Goal: Task Accomplishment & Management: Manage account settings

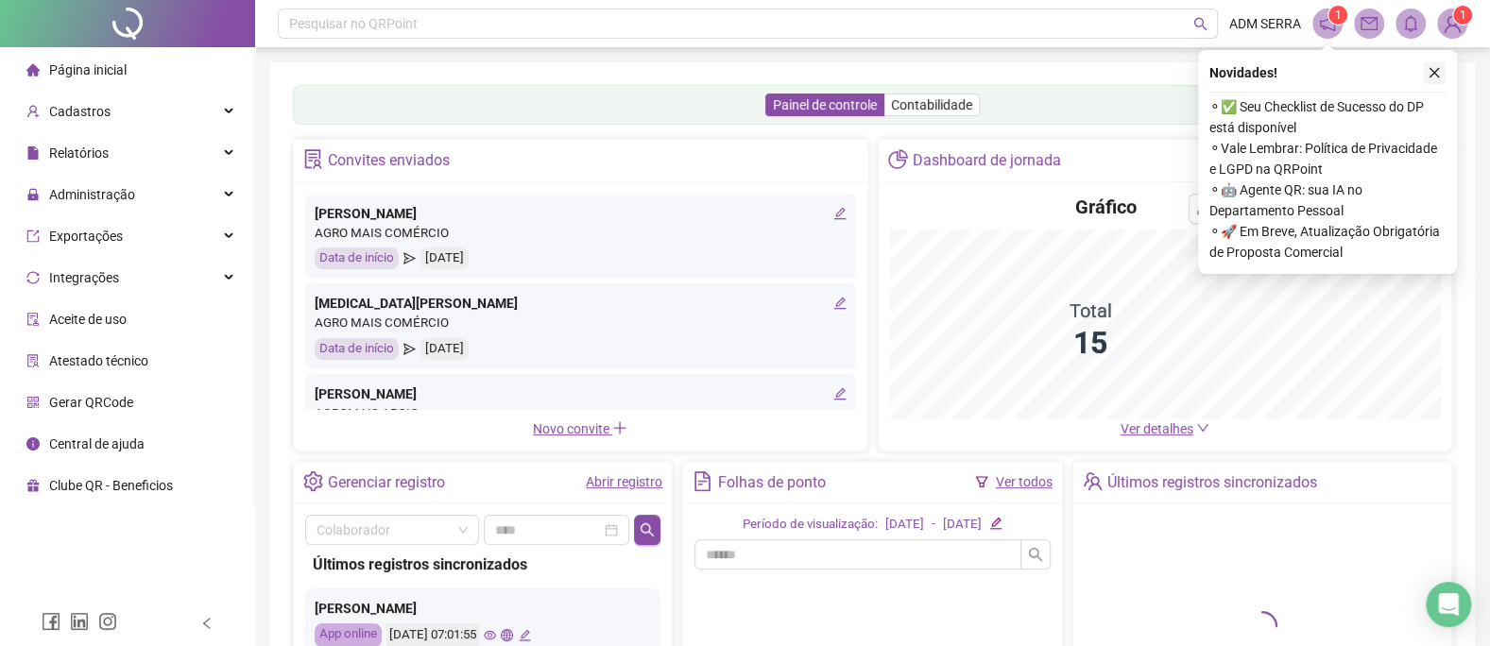
click at [1437, 71] on icon "close" at bounding box center [1433, 72] width 13 height 13
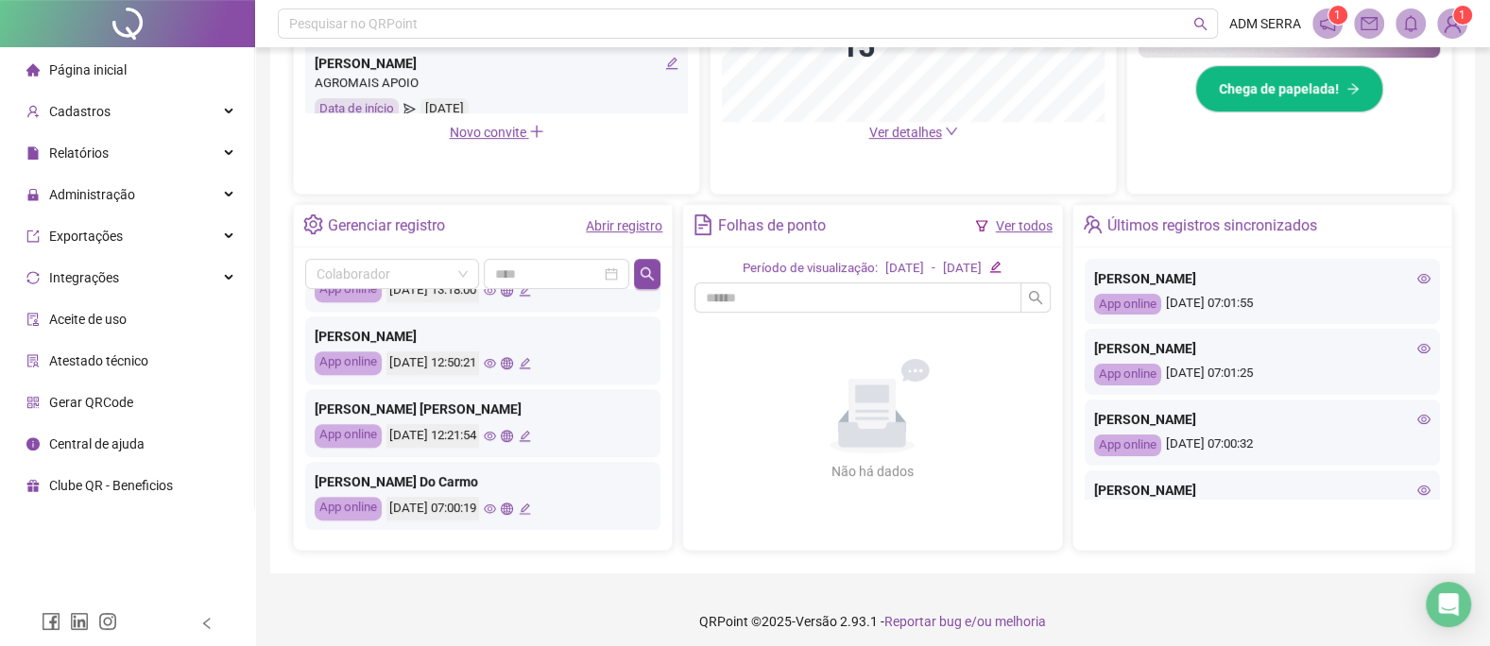
scroll to position [581, 0]
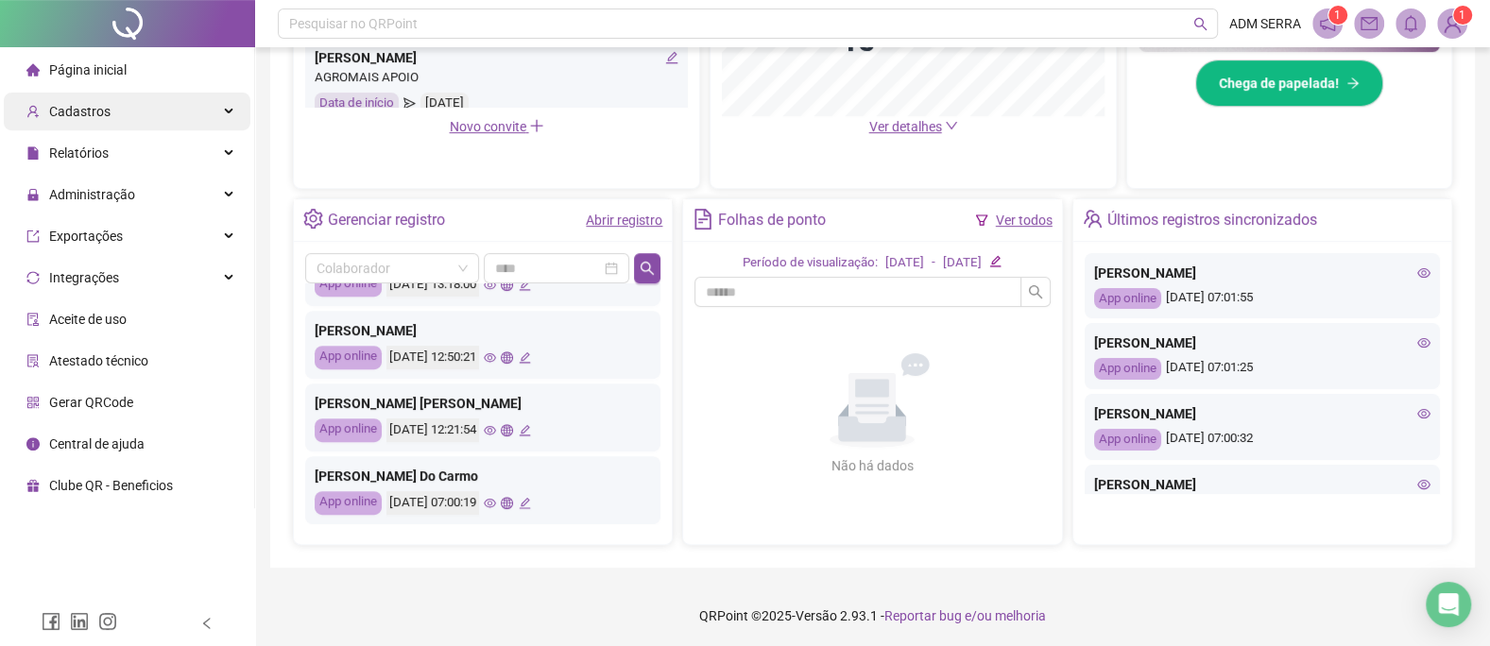
click at [94, 124] on span "Cadastros" at bounding box center [68, 112] width 84 height 38
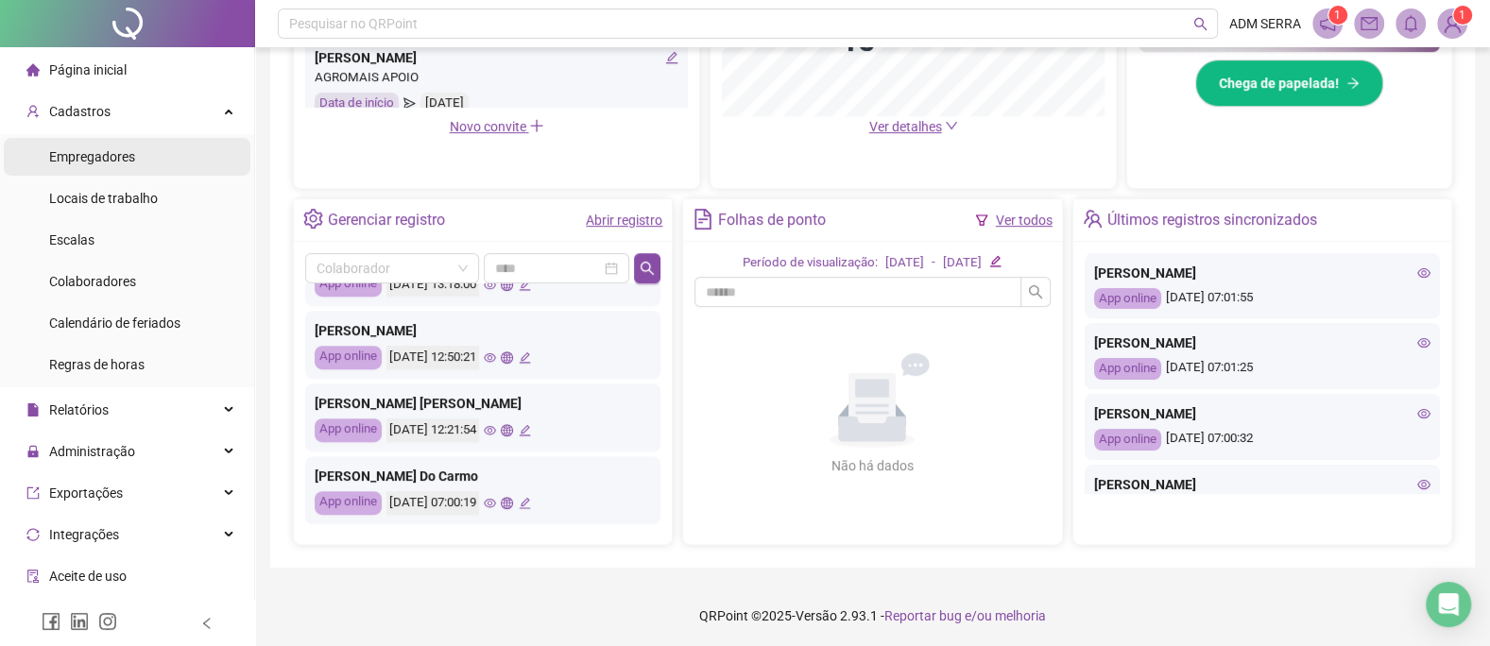
click at [104, 168] on div "Empregadores" at bounding box center [92, 157] width 86 height 38
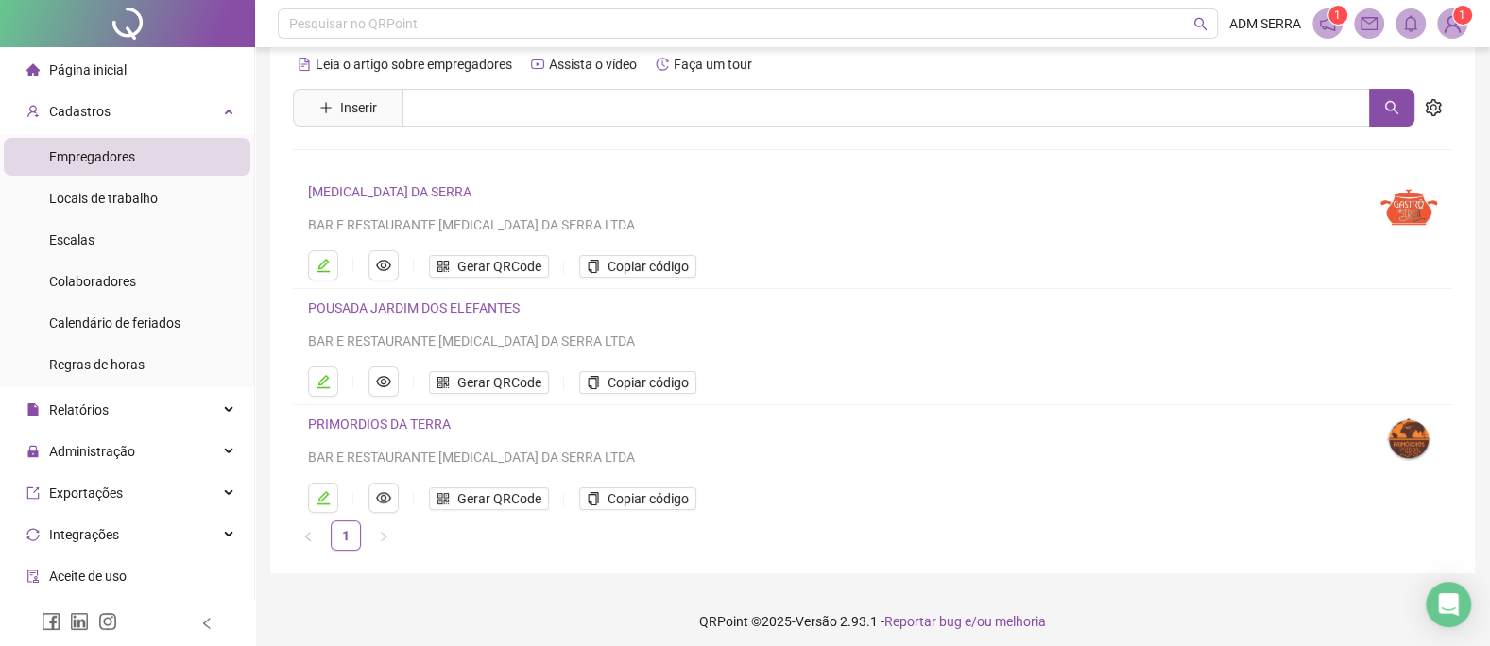
scroll to position [34, 0]
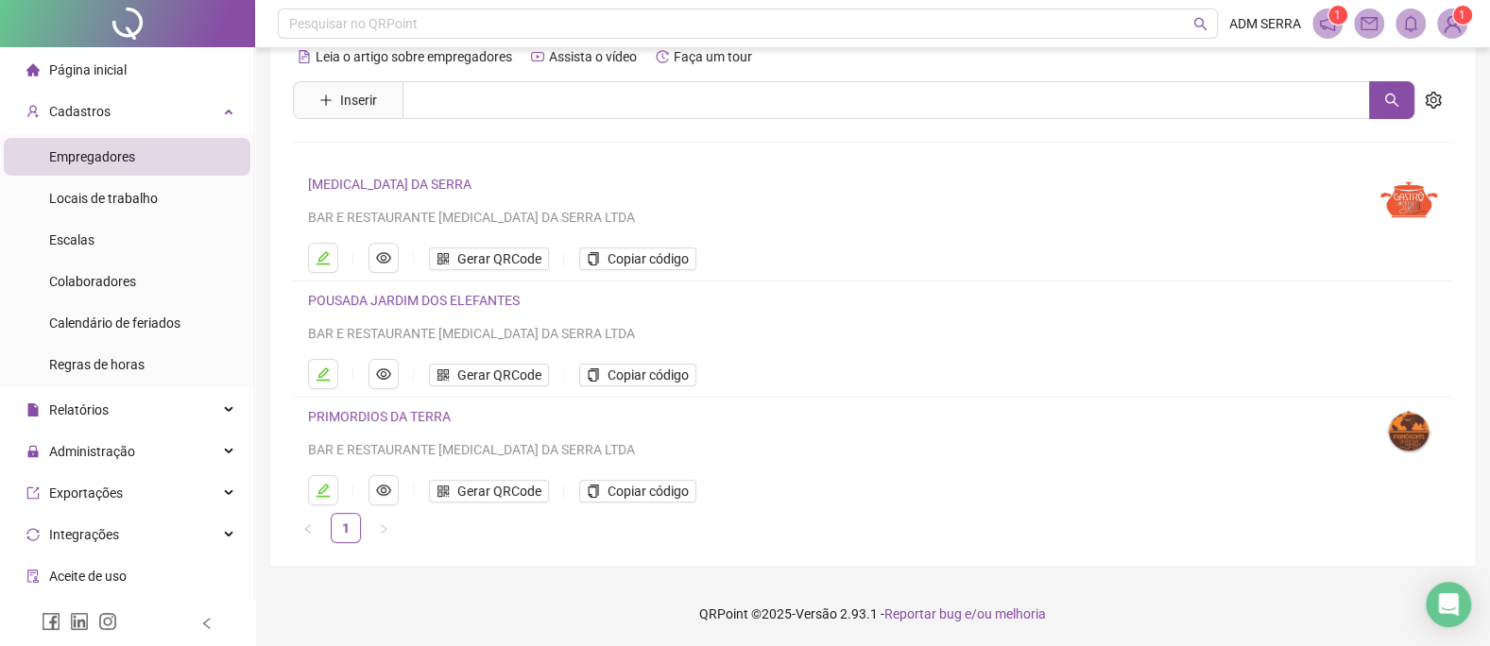
click at [394, 298] on link "POUSADA JARDIM DOS ELEFANTES" at bounding box center [414, 300] width 212 height 15
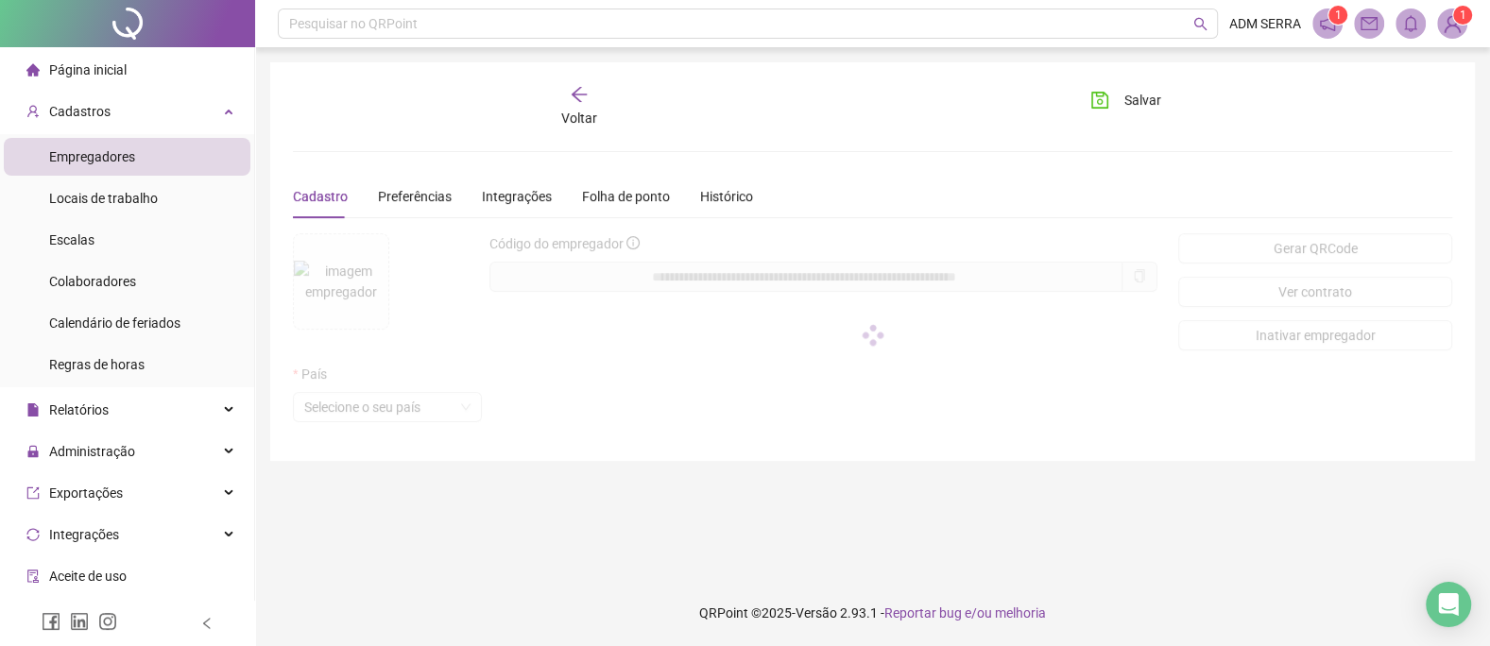
scroll to position [0, 0]
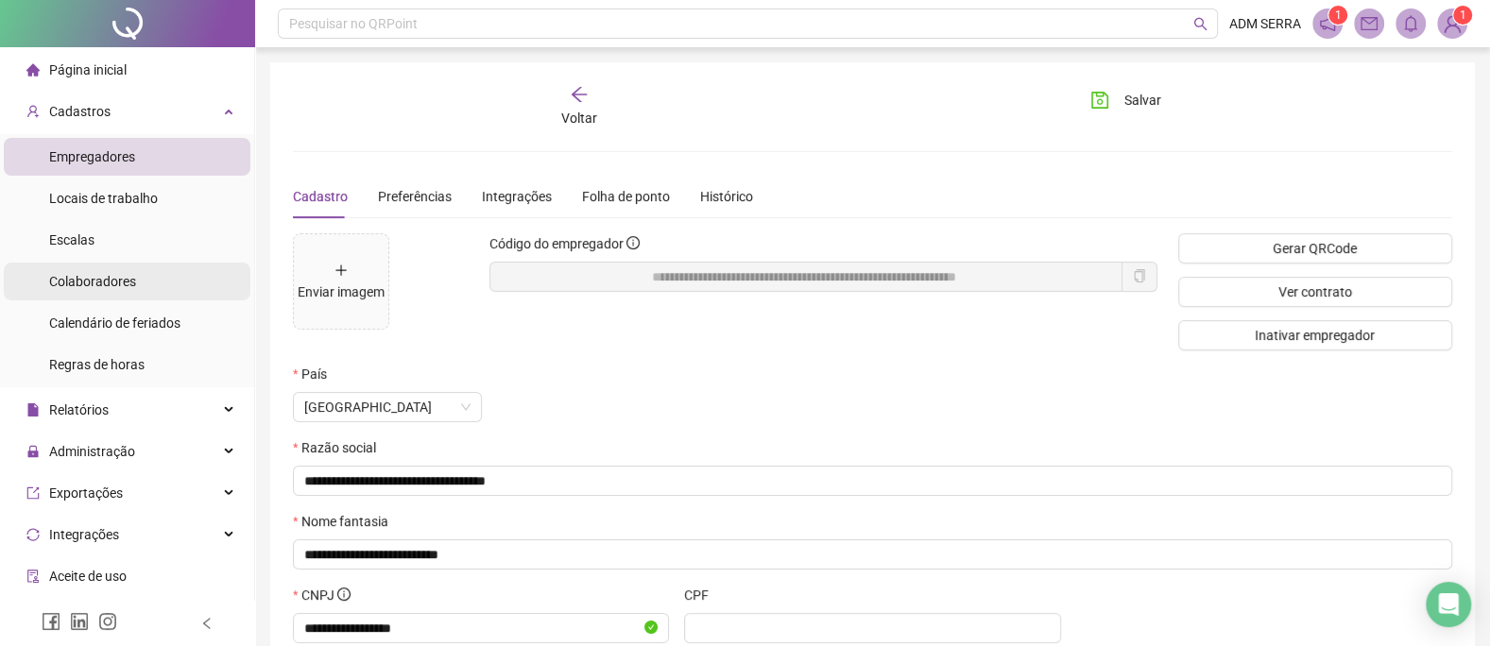
click at [172, 271] on li "Colaboradores" at bounding box center [127, 282] width 247 height 38
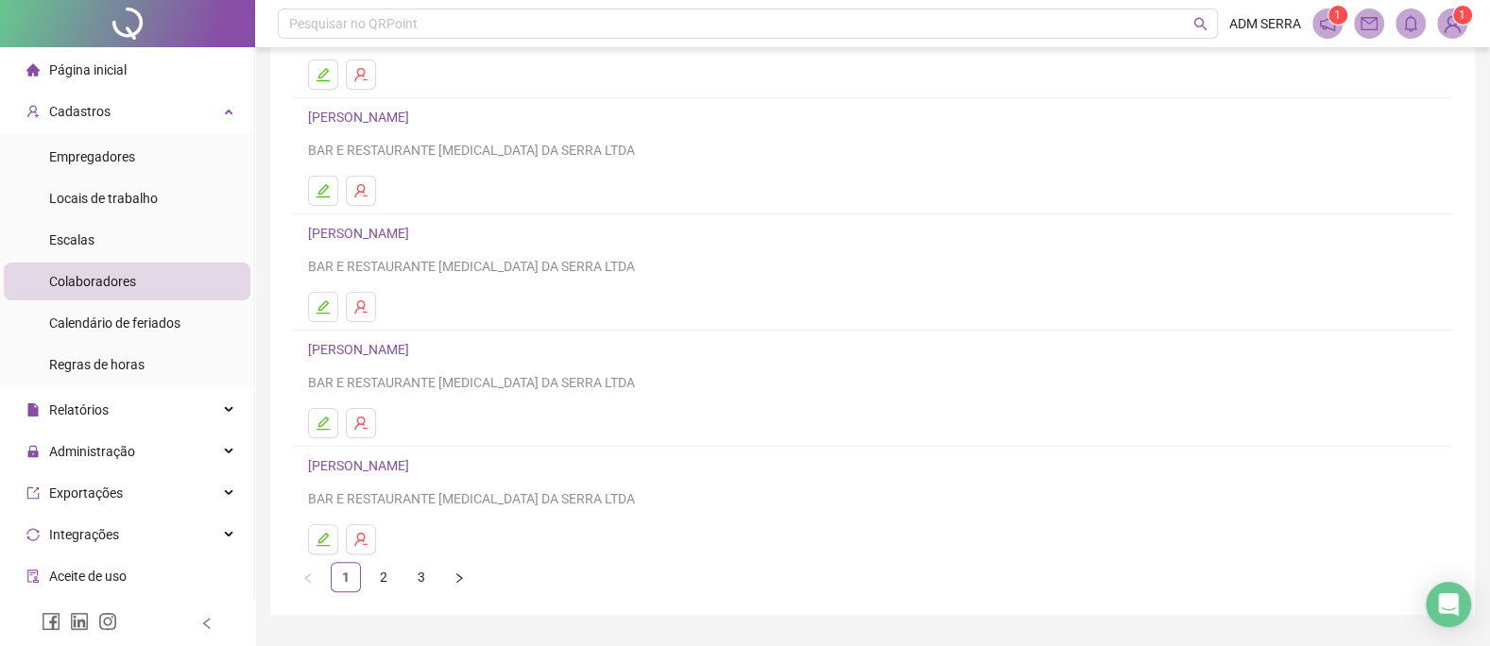
scroll to position [251, 0]
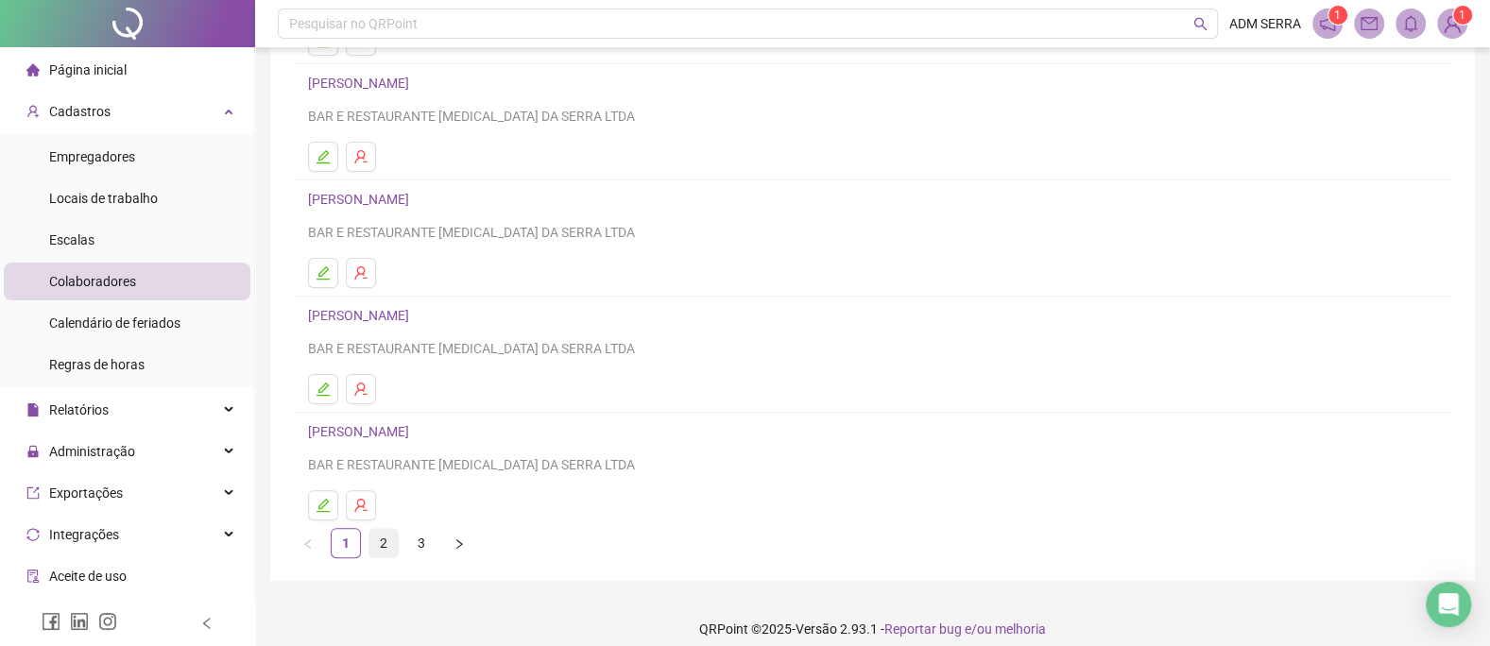
click at [385, 539] on link "2" at bounding box center [383, 543] width 28 height 28
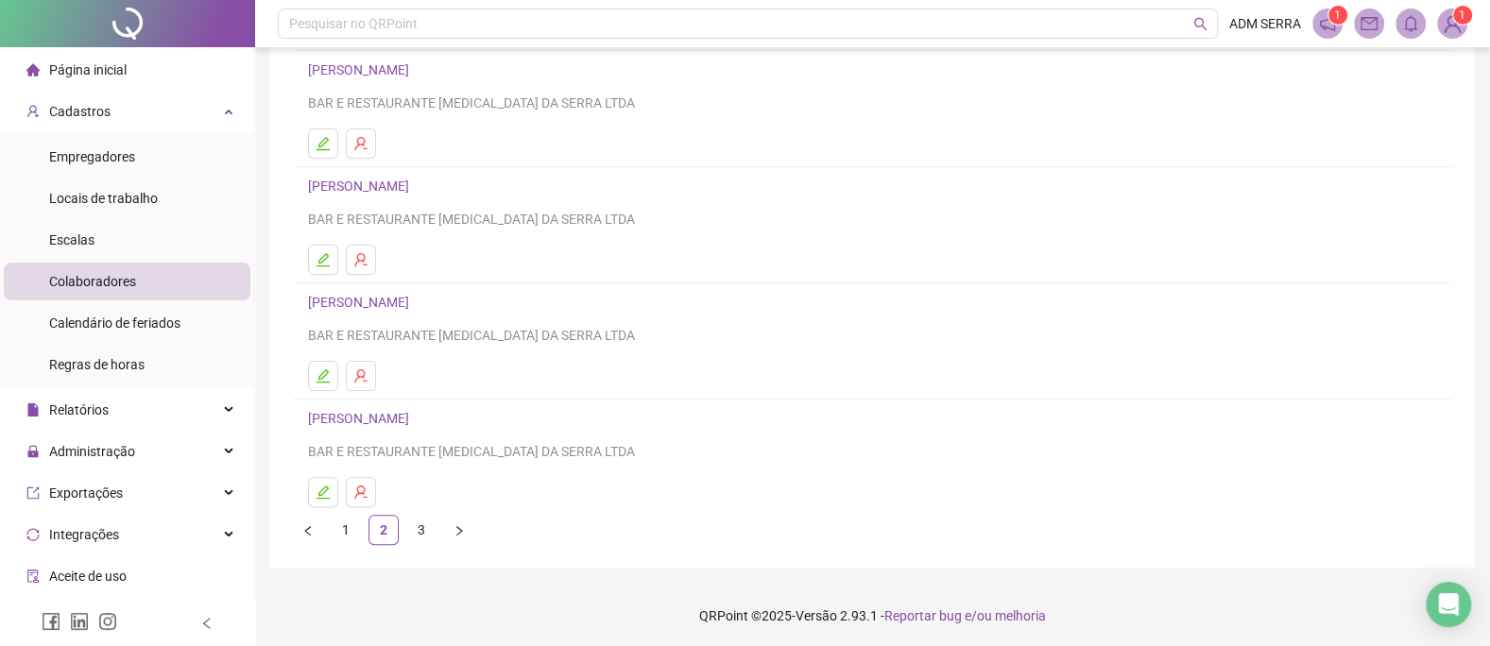
scroll to position [265, 0]
click at [408, 515] on link "3" at bounding box center [421, 529] width 28 height 28
click at [398, 413] on link "TAIS APARECIDA [PERSON_NAME]" at bounding box center [412, 417] width 209 height 15
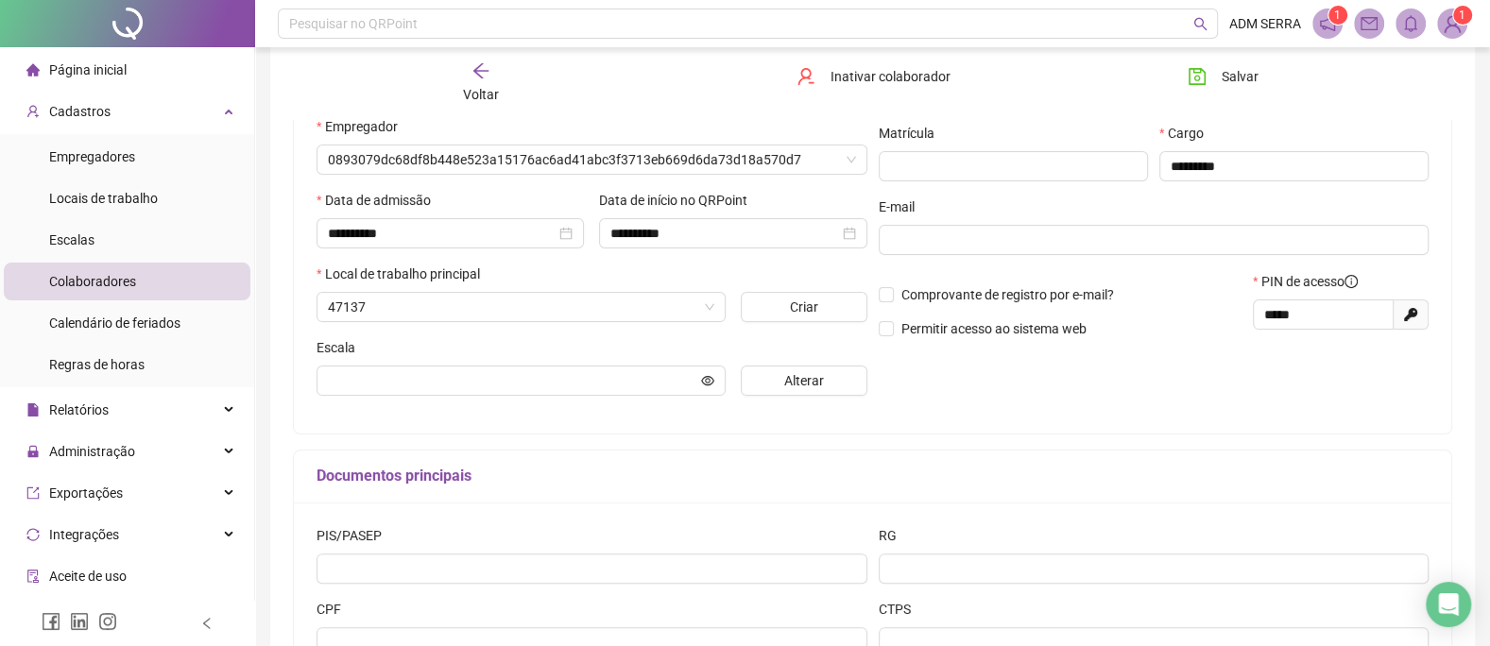
type input "**********"
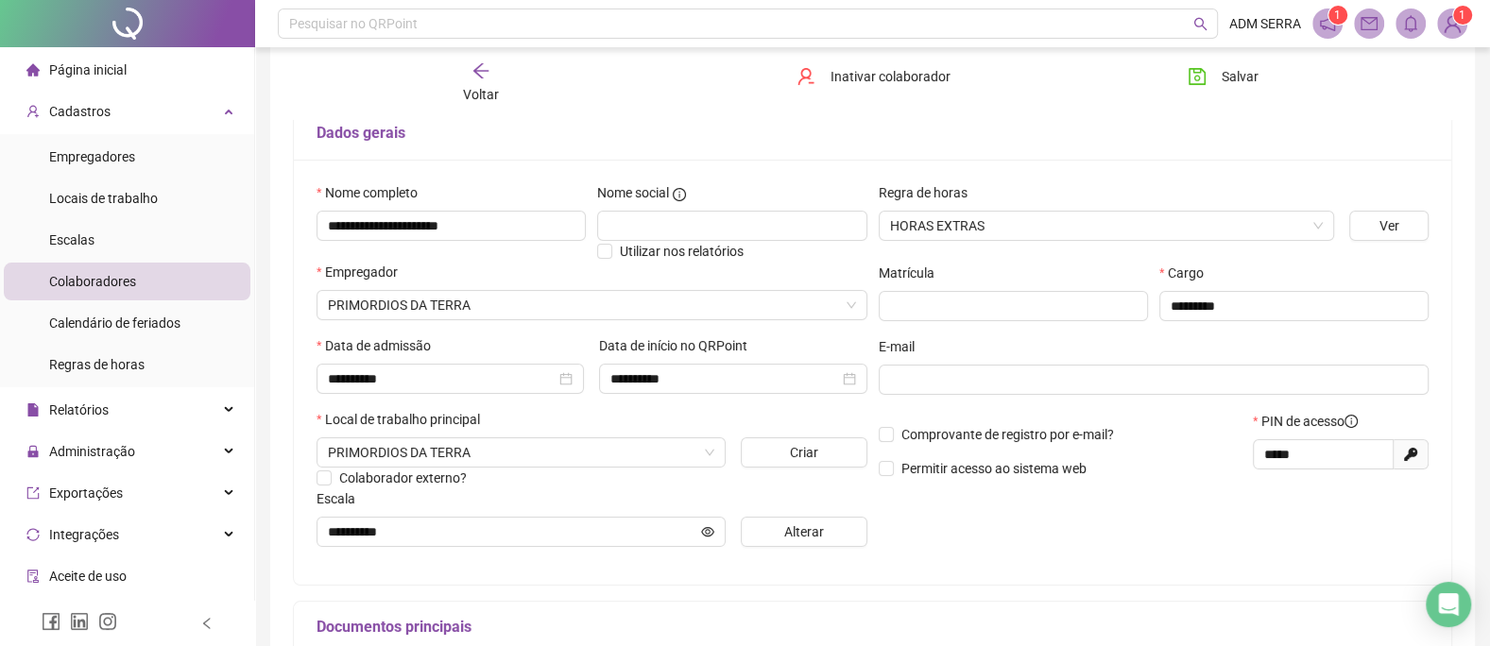
scroll to position [0, 0]
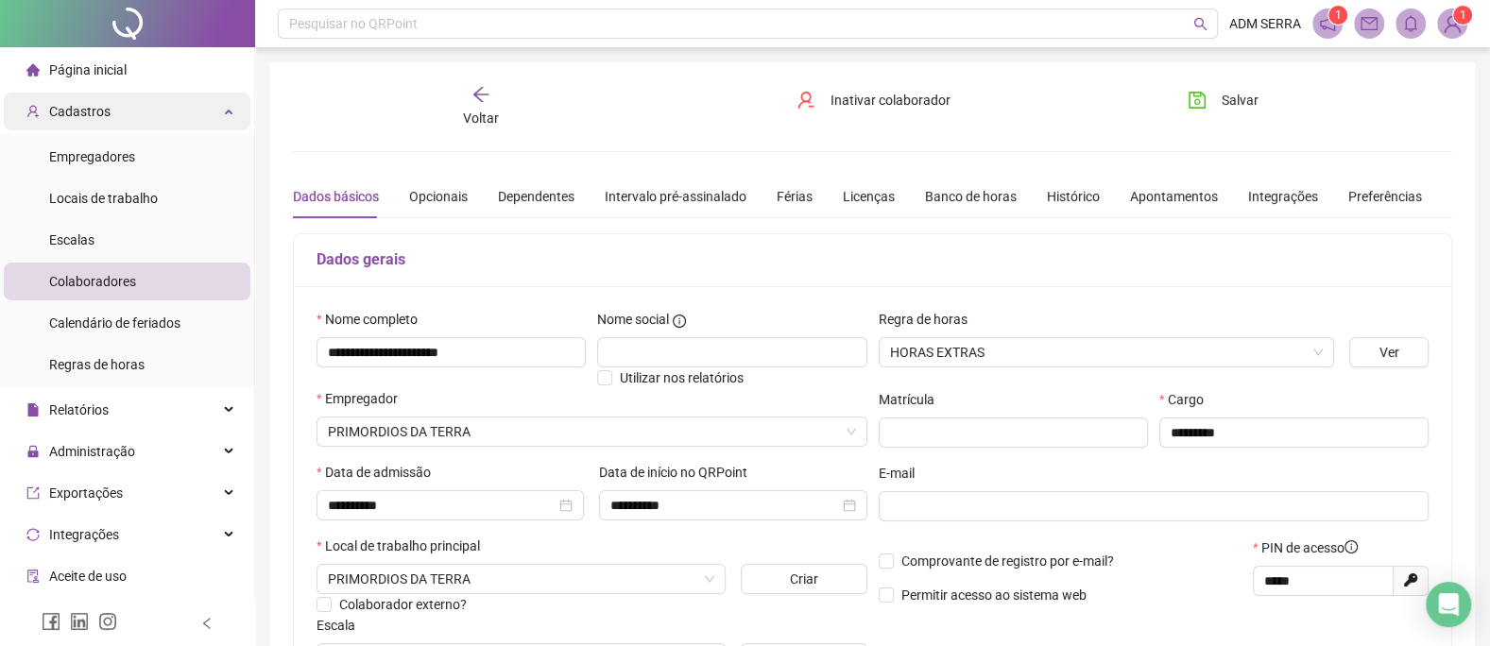
click at [197, 110] on div "Cadastros" at bounding box center [127, 112] width 247 height 38
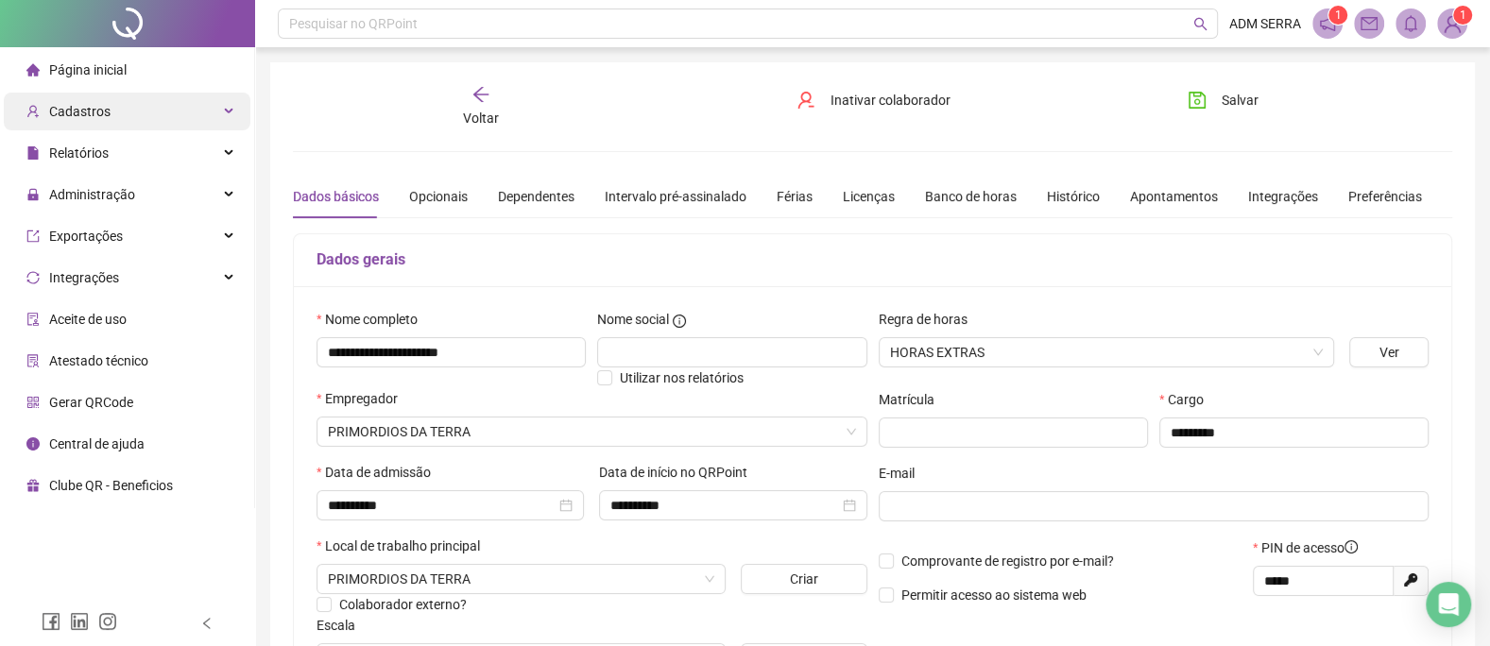
click at [84, 106] on span "Cadastros" at bounding box center [79, 111] width 61 height 15
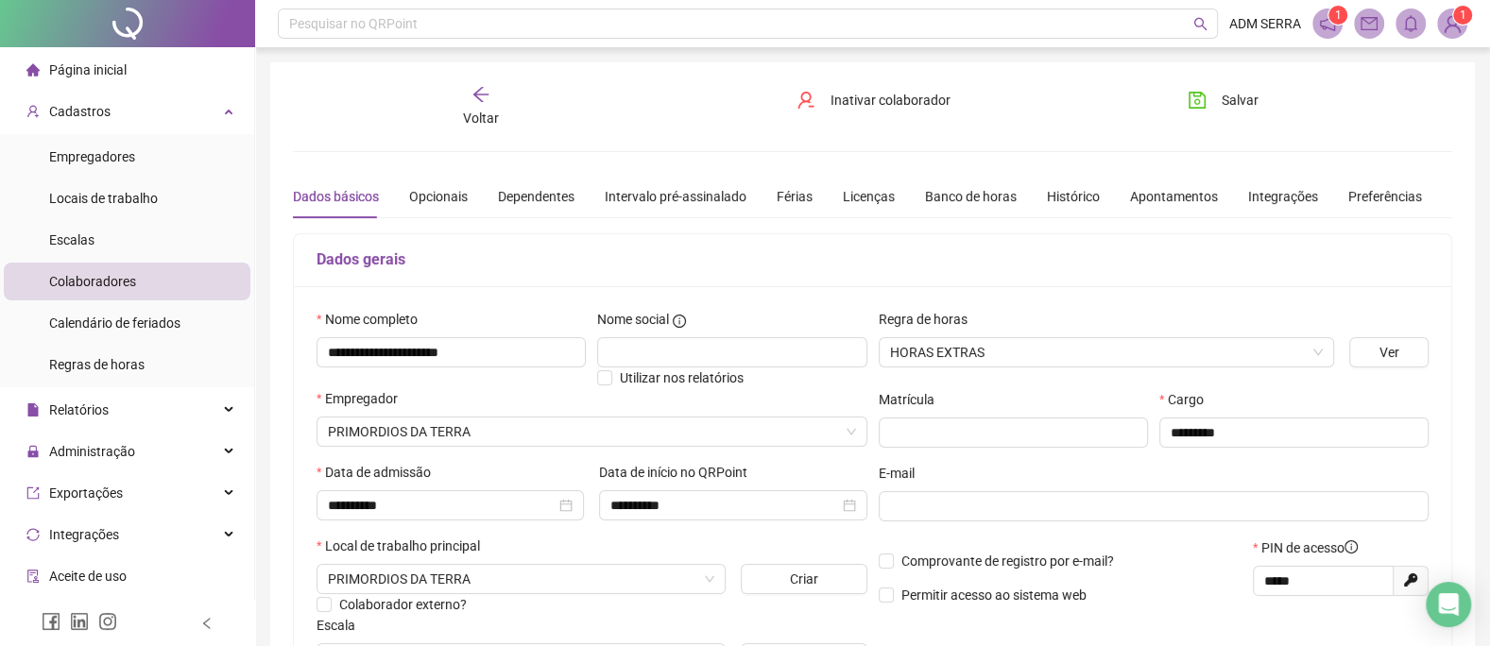
click at [73, 67] on span "Página inicial" at bounding box center [87, 69] width 77 height 15
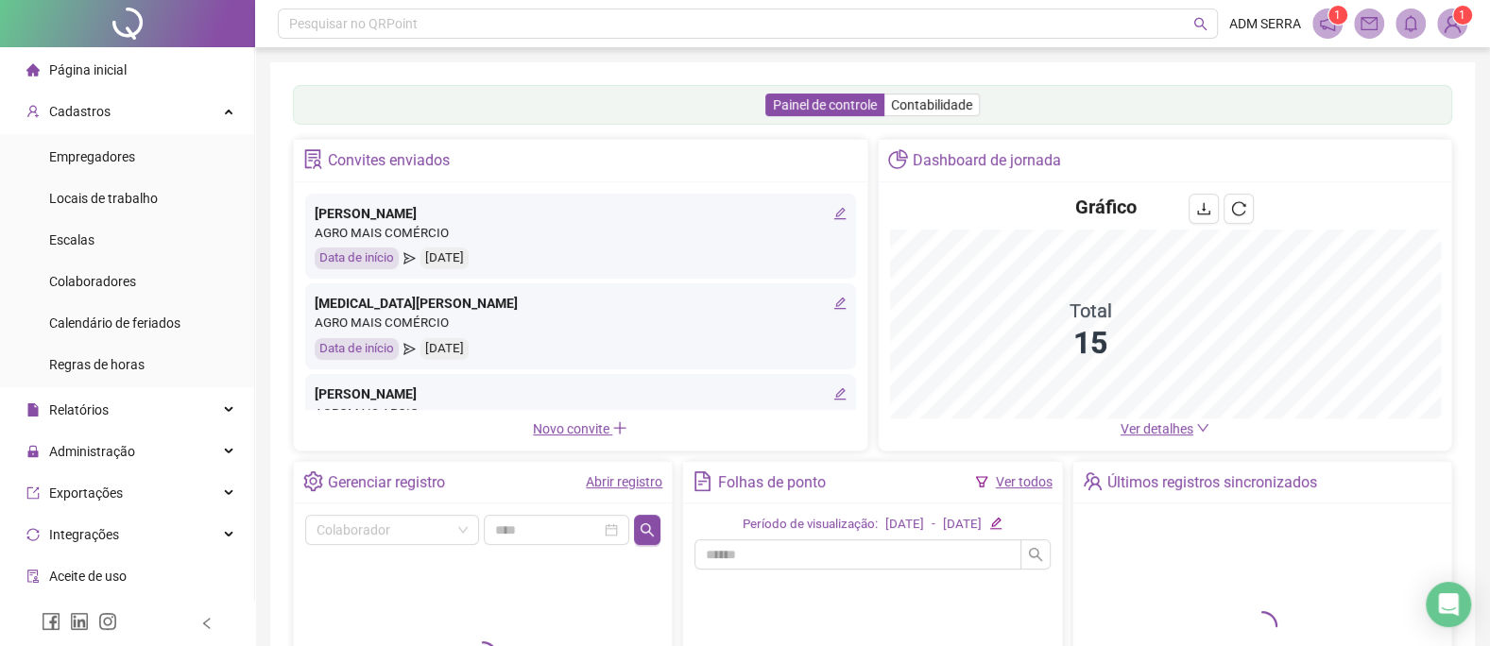
scroll to position [125, 0]
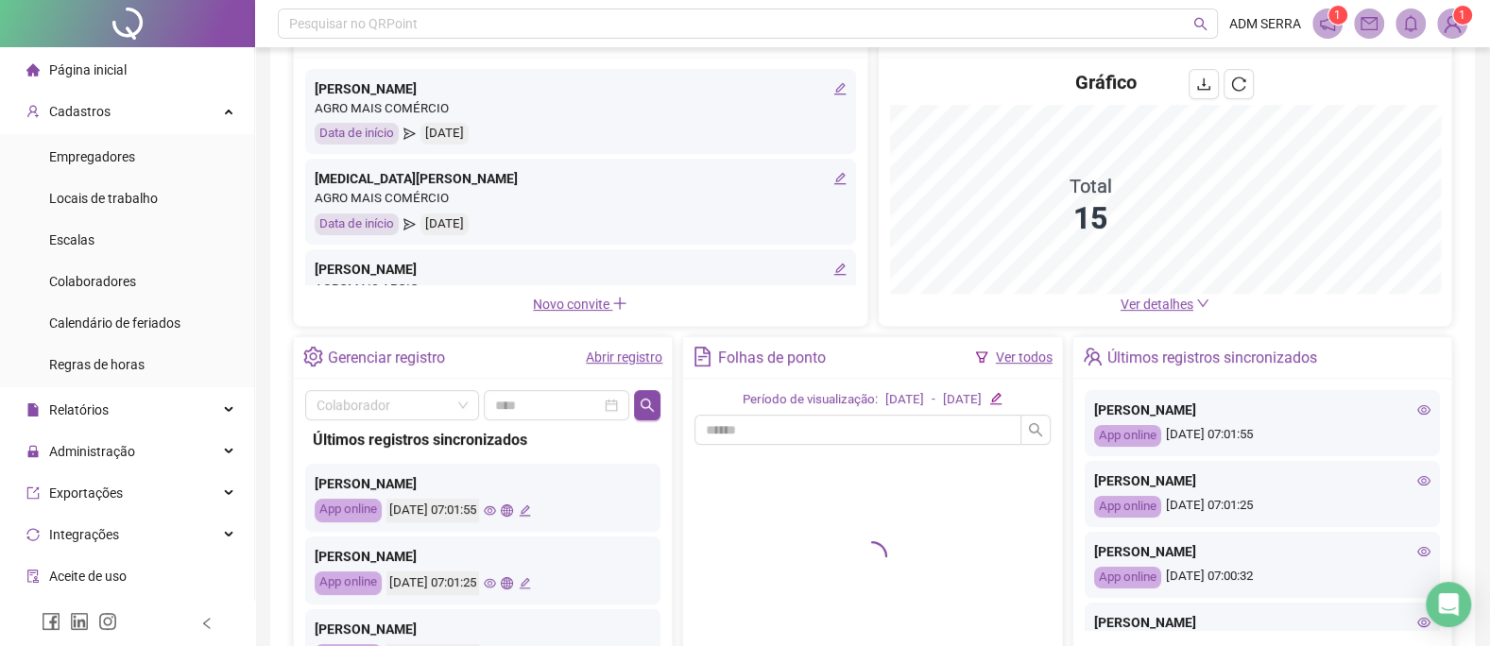
click at [613, 350] on link "Abrir registro" at bounding box center [624, 356] width 77 height 15
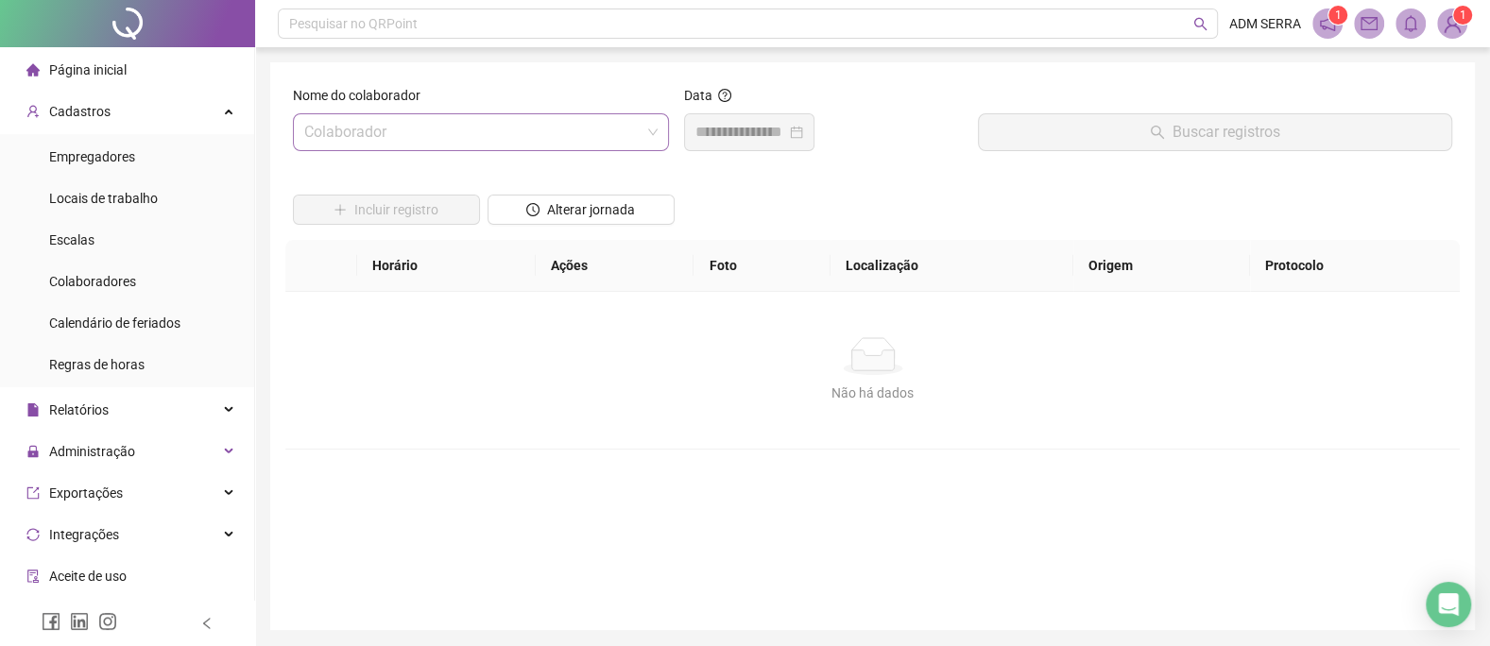
click at [613, 144] on input "search" at bounding box center [472, 132] width 336 height 36
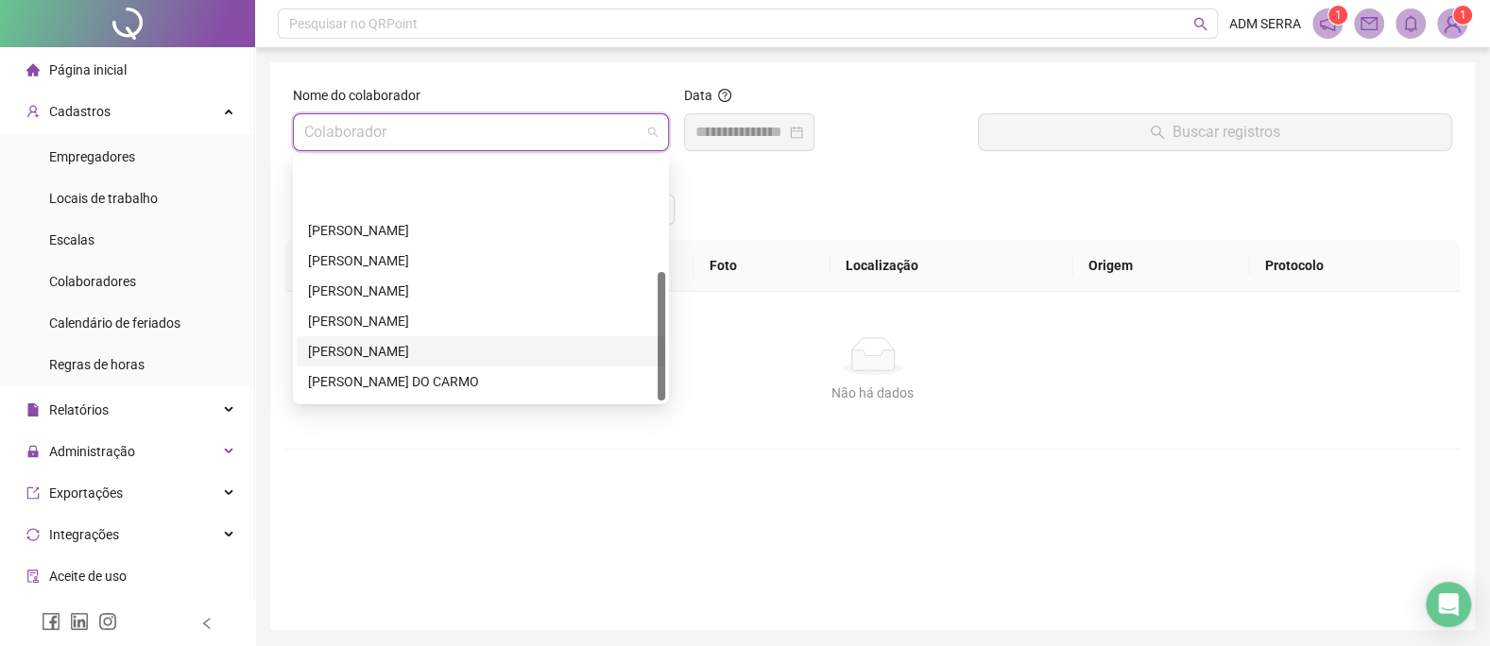
scroll to position [212, 0]
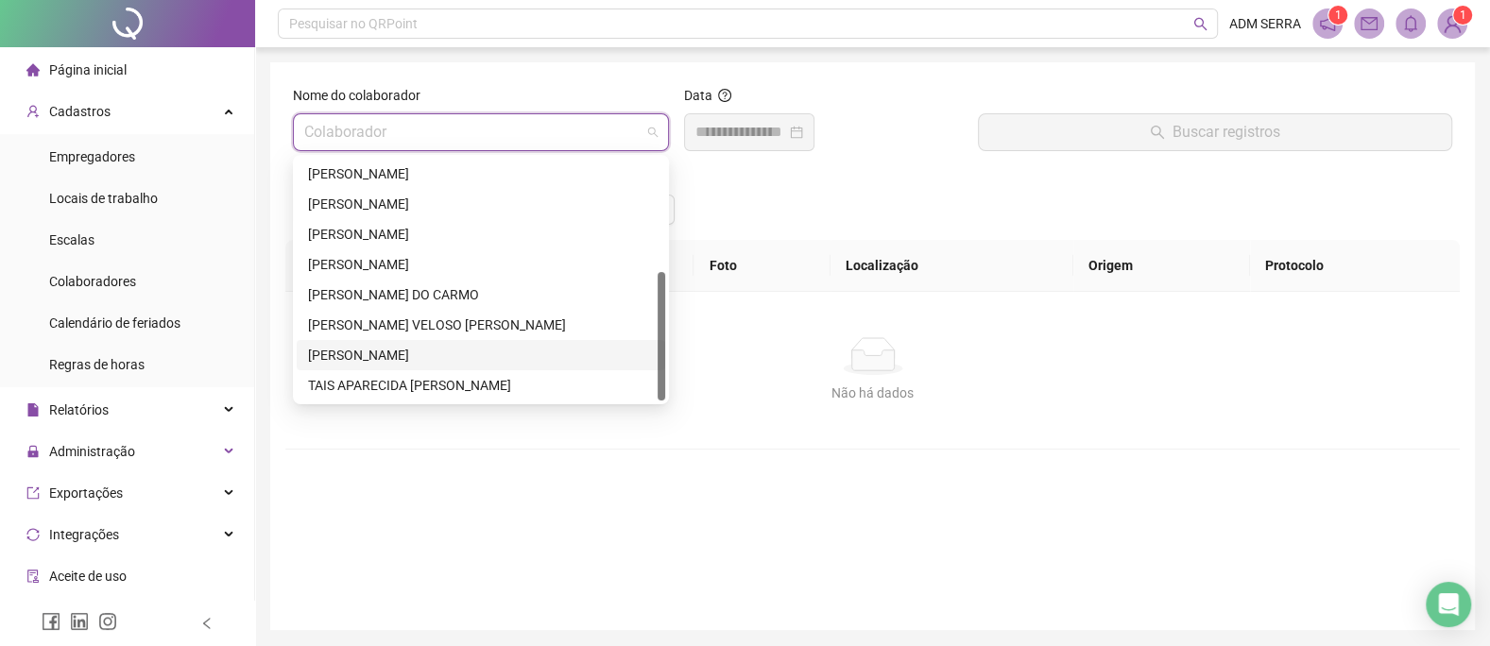
click at [435, 345] on div "[PERSON_NAME]" at bounding box center [481, 355] width 346 height 21
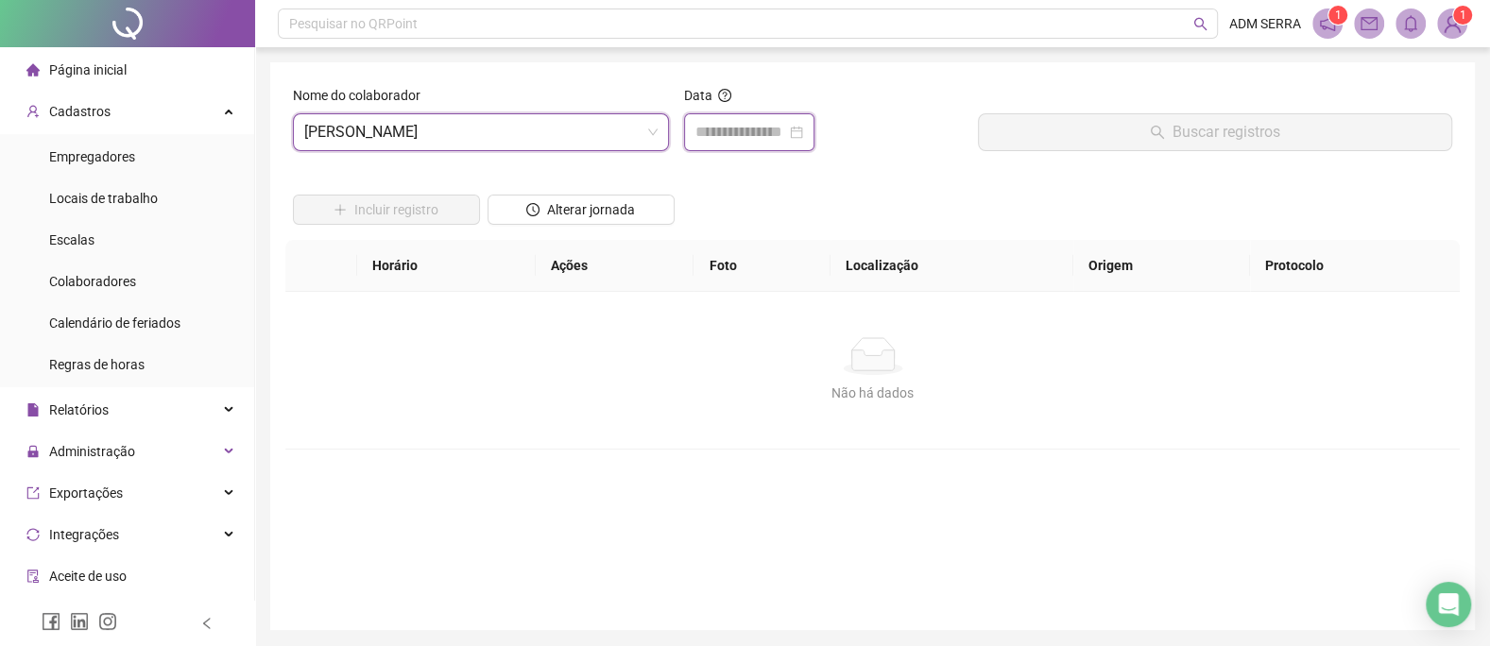
click at [786, 129] on input at bounding box center [740, 132] width 91 height 23
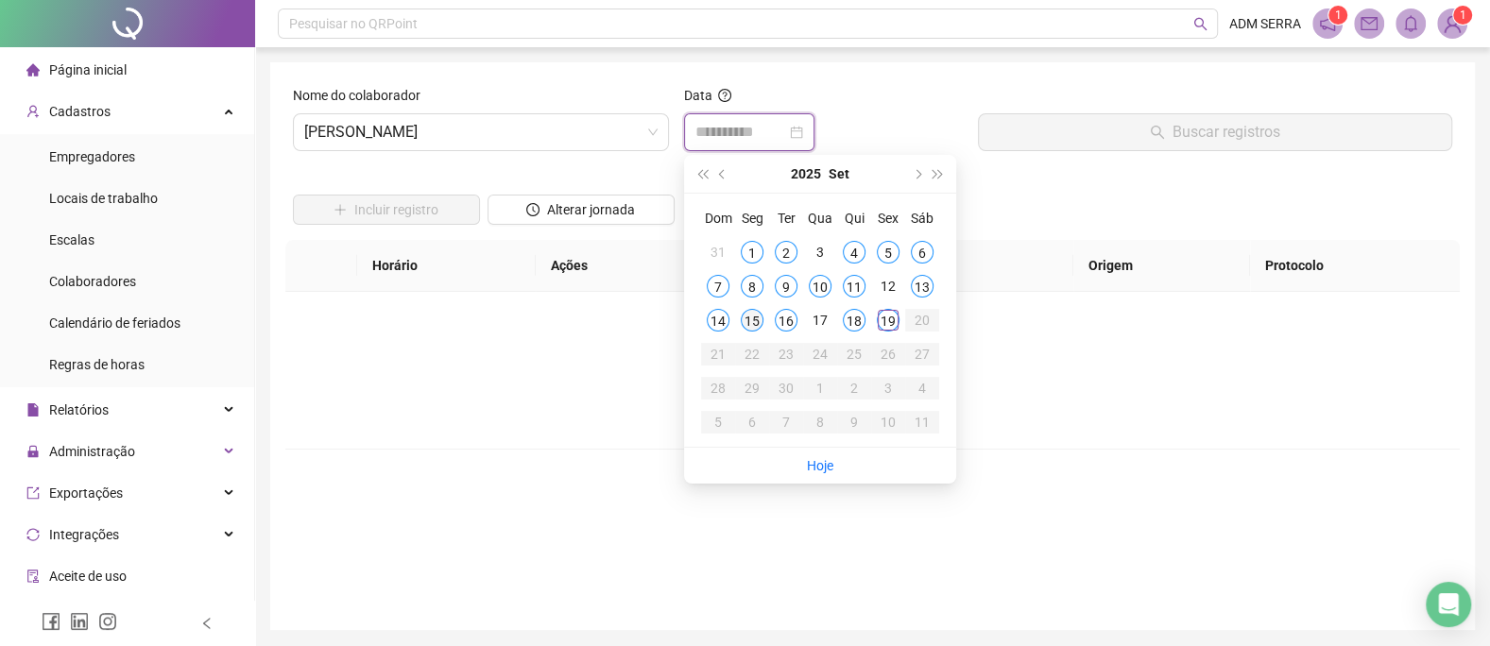
type input "**********"
click at [751, 318] on div "15" at bounding box center [752, 320] width 23 height 23
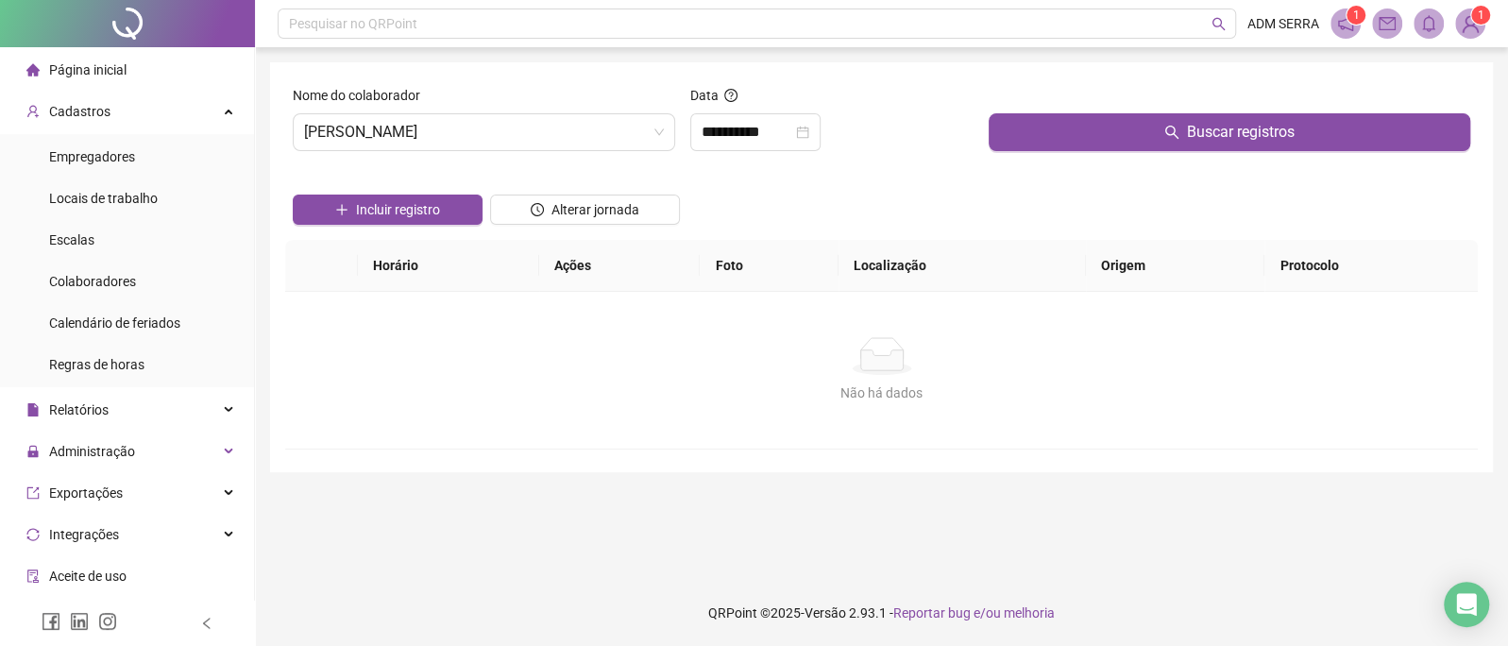
click at [1001, 151] on div "Buscar registros" at bounding box center [1229, 125] width 497 height 81
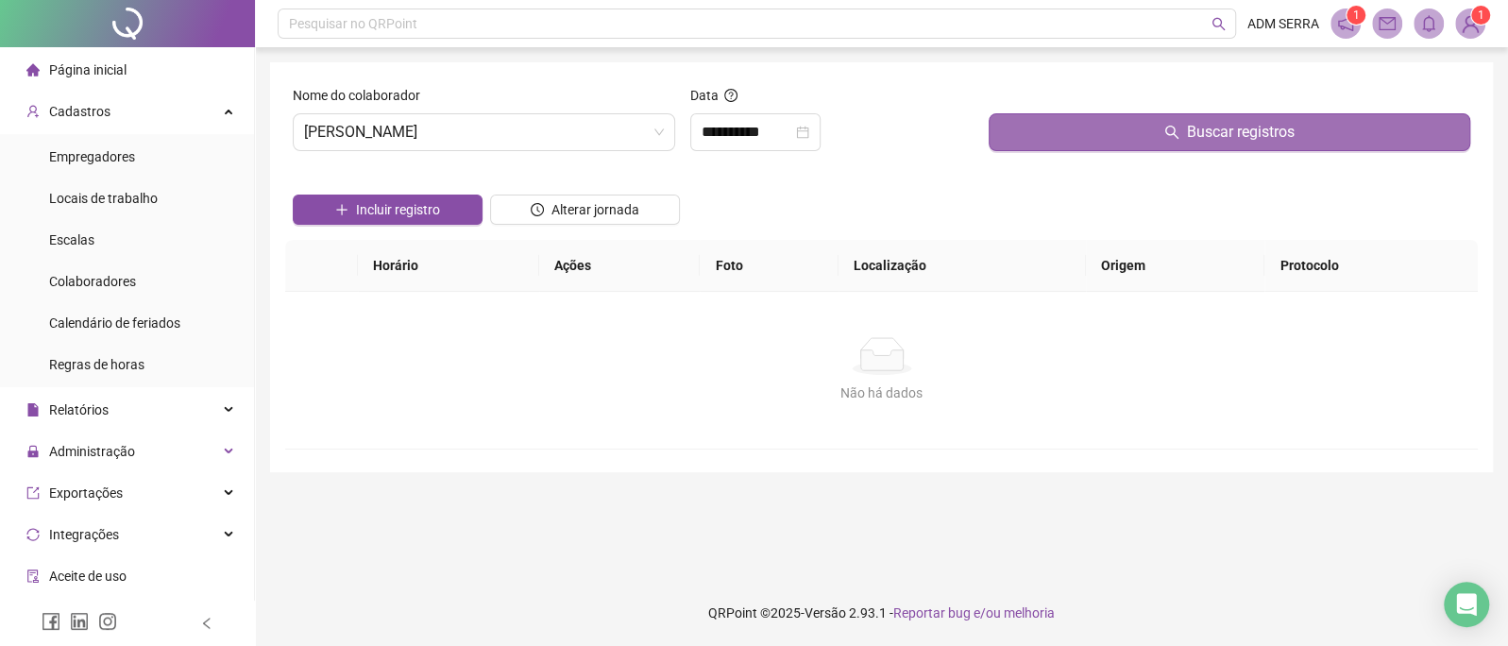
click at [1013, 134] on button "Buscar registros" at bounding box center [1230, 132] width 482 height 38
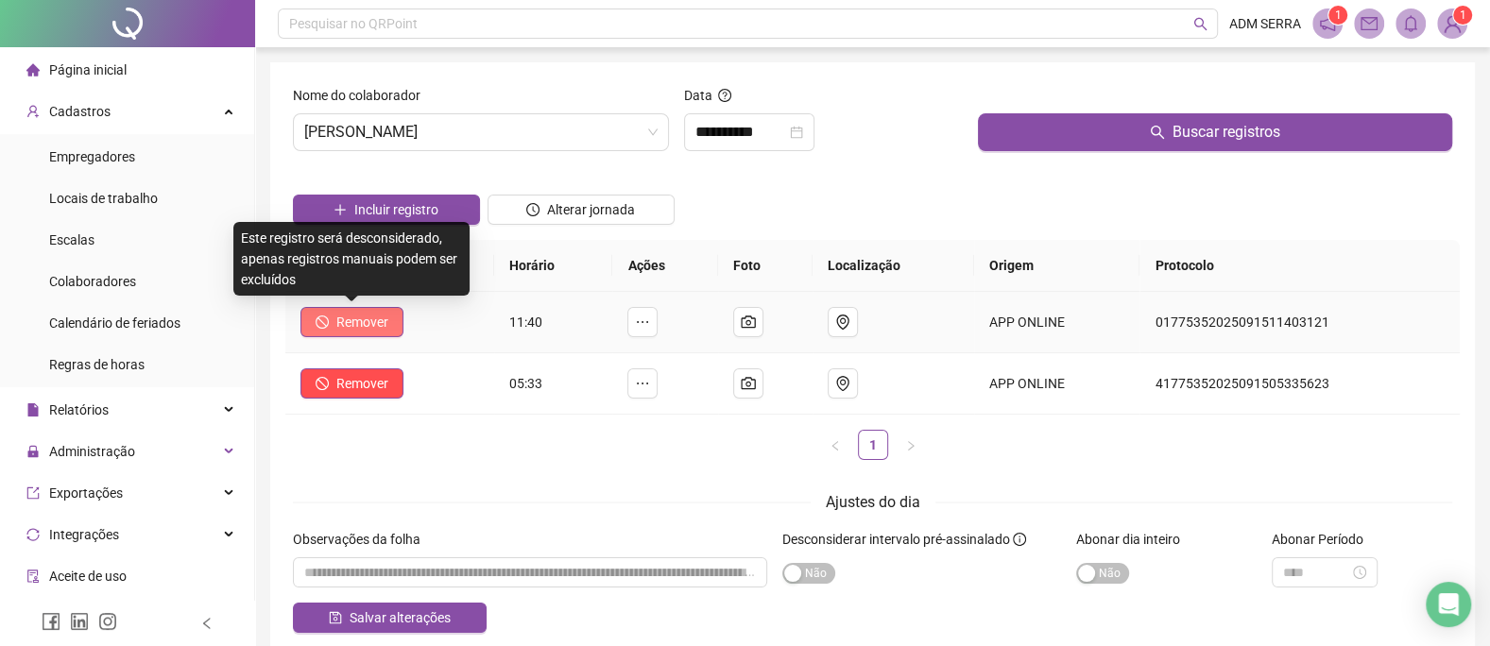
click at [363, 321] on span "Remover" at bounding box center [362, 322] width 52 height 21
click at [387, 318] on button "Remover" at bounding box center [351, 322] width 103 height 30
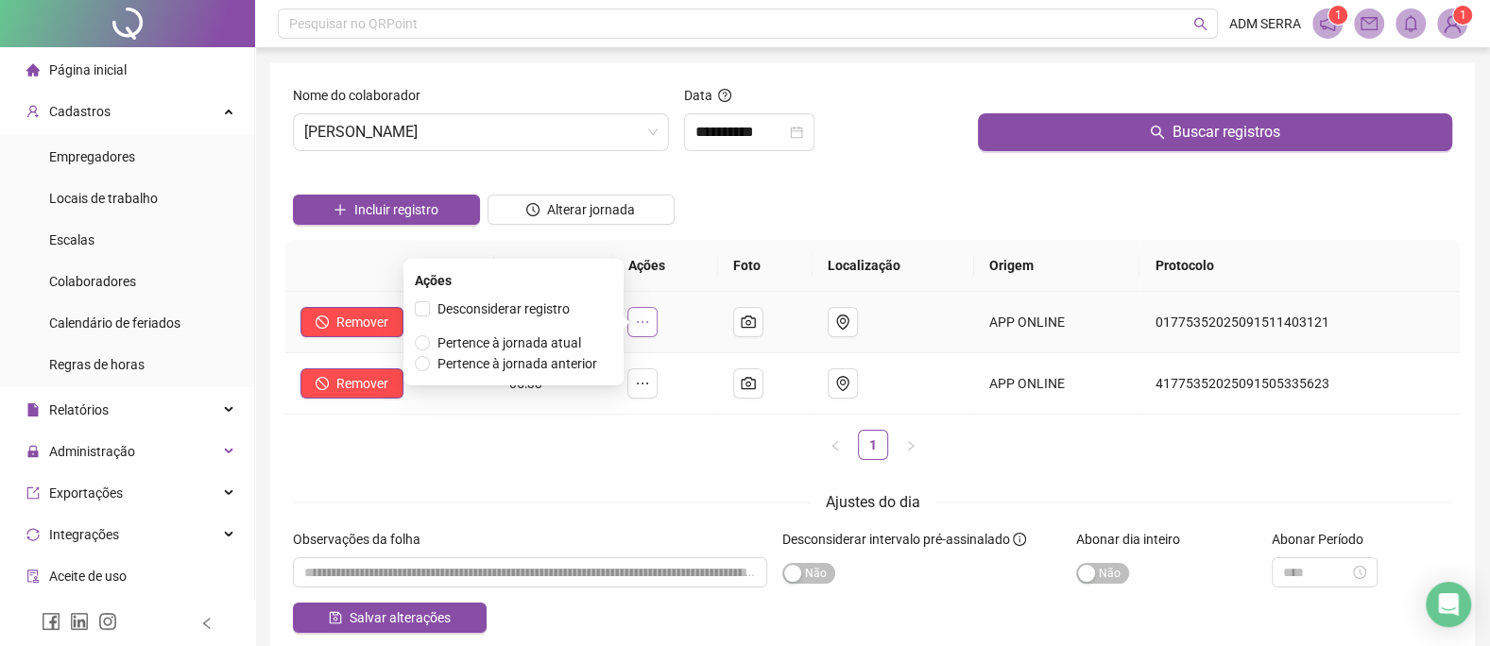
click at [641, 319] on button "button" at bounding box center [642, 322] width 30 height 30
click at [575, 313] on span "Desconsiderar registro" at bounding box center [503, 308] width 147 height 21
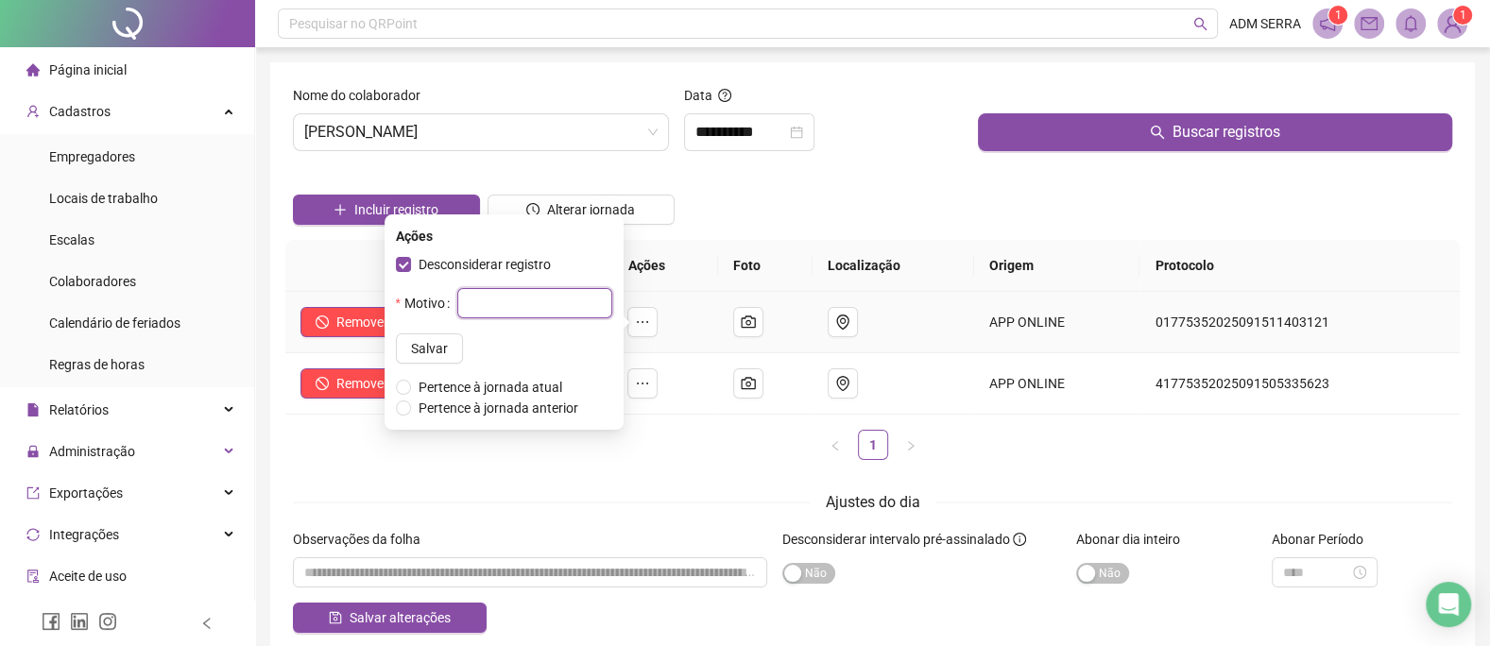
click at [561, 308] on input "text" at bounding box center [534, 303] width 155 height 30
type input "**********"
click at [419, 354] on span "Salvar" at bounding box center [429, 348] width 37 height 21
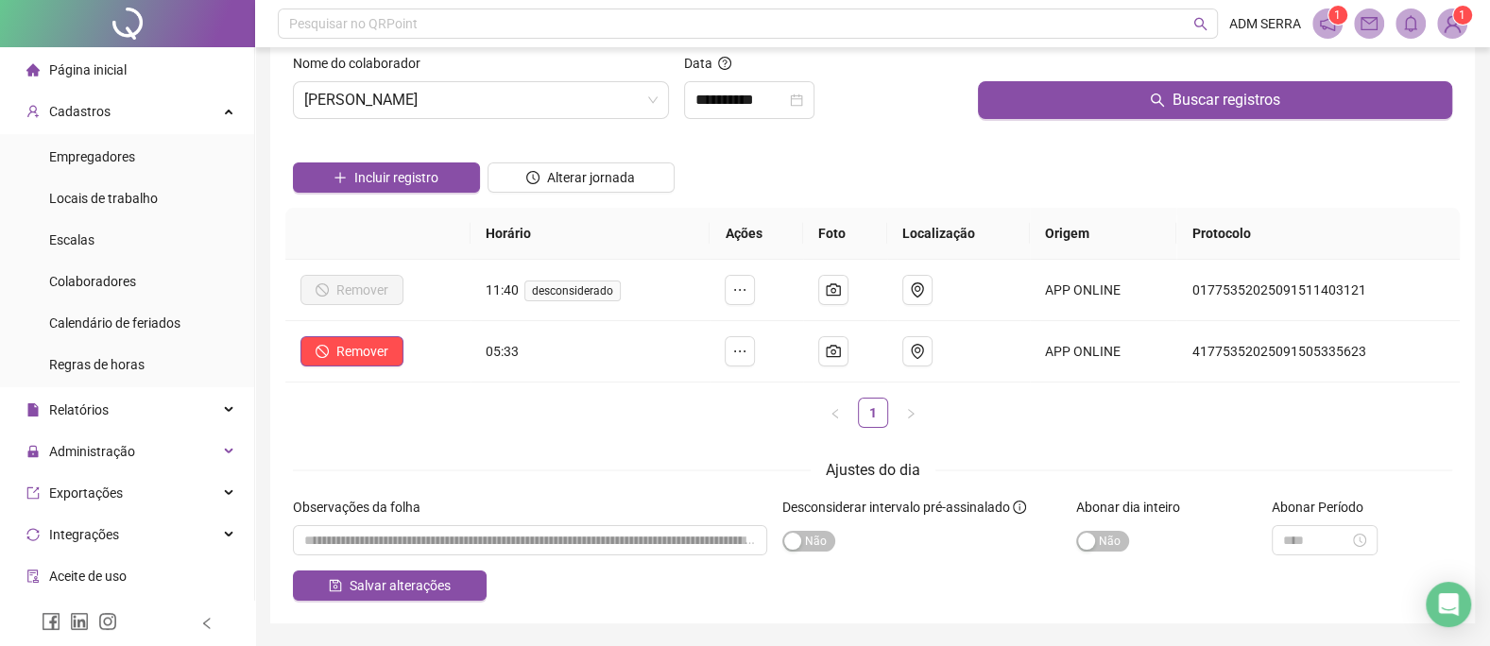
scroll to position [0, 0]
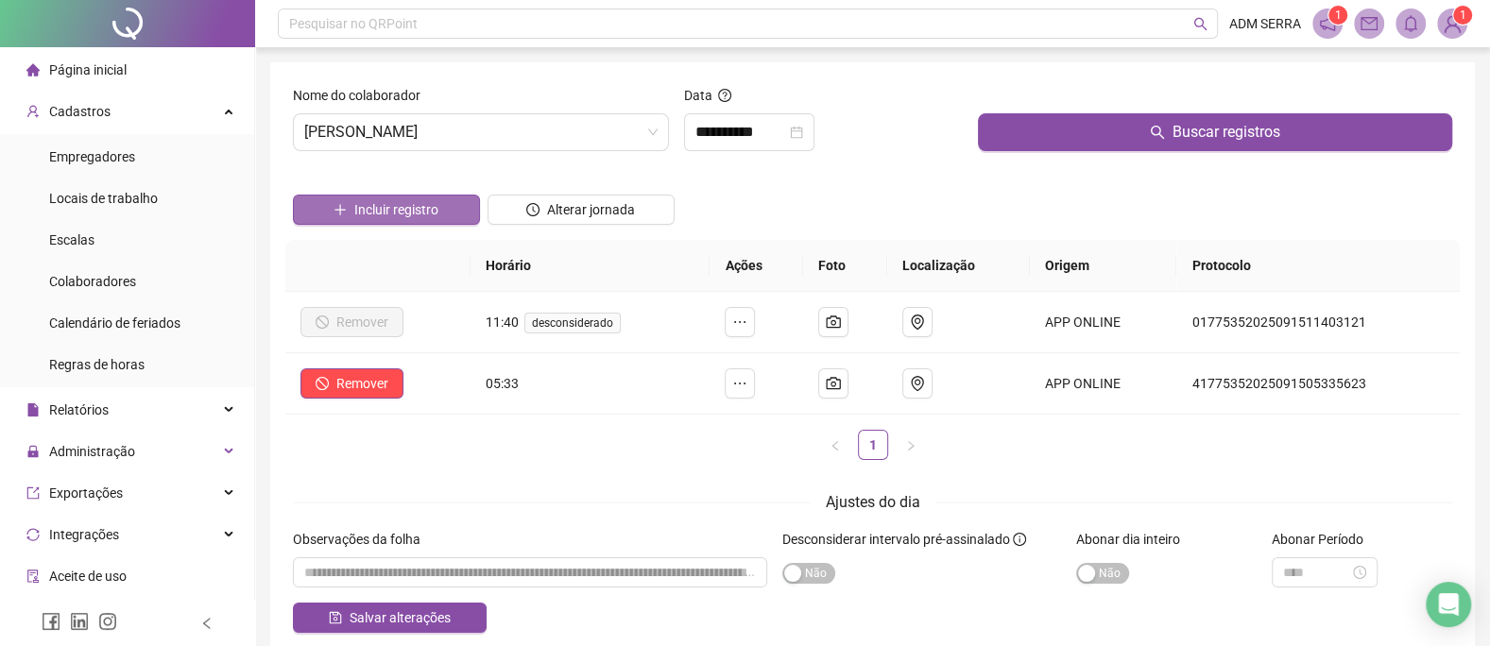
click at [422, 204] on span "Incluir registro" at bounding box center [396, 209] width 84 height 21
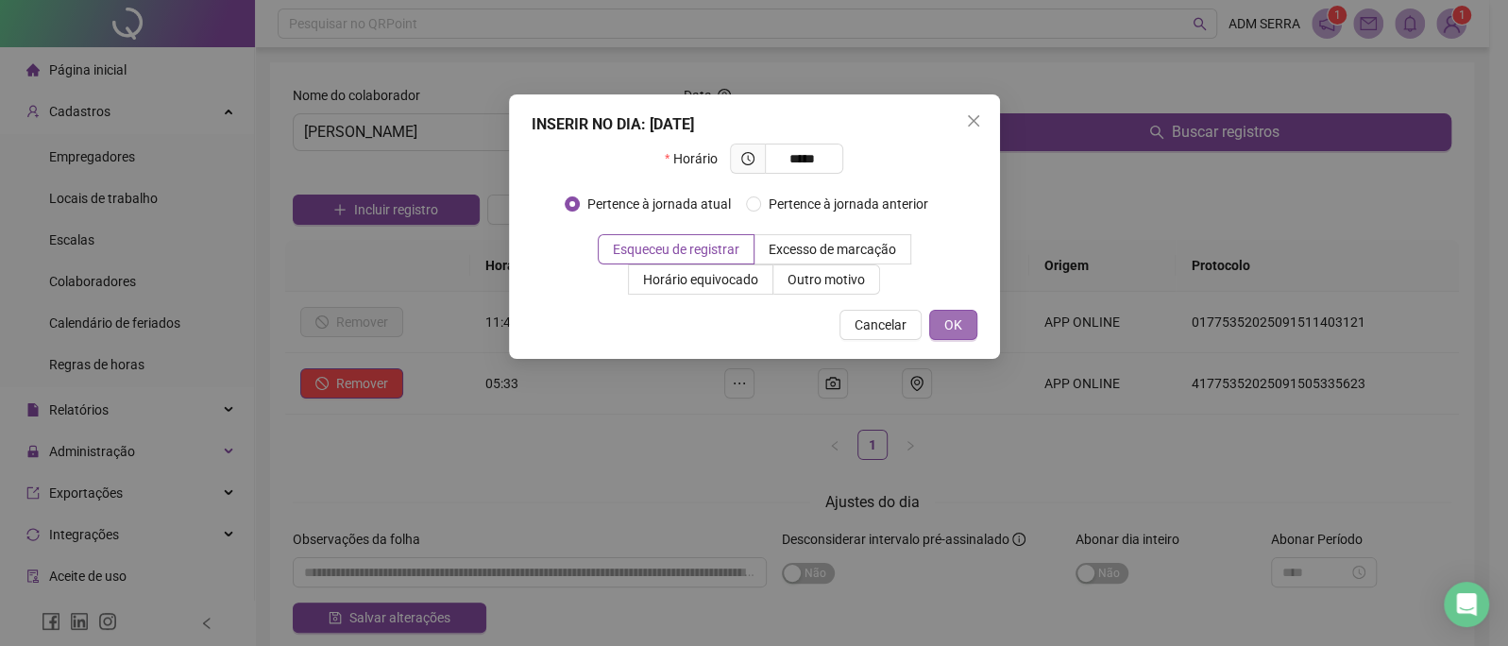
type input "*****"
click at [957, 320] on span "OK" at bounding box center [954, 325] width 18 height 21
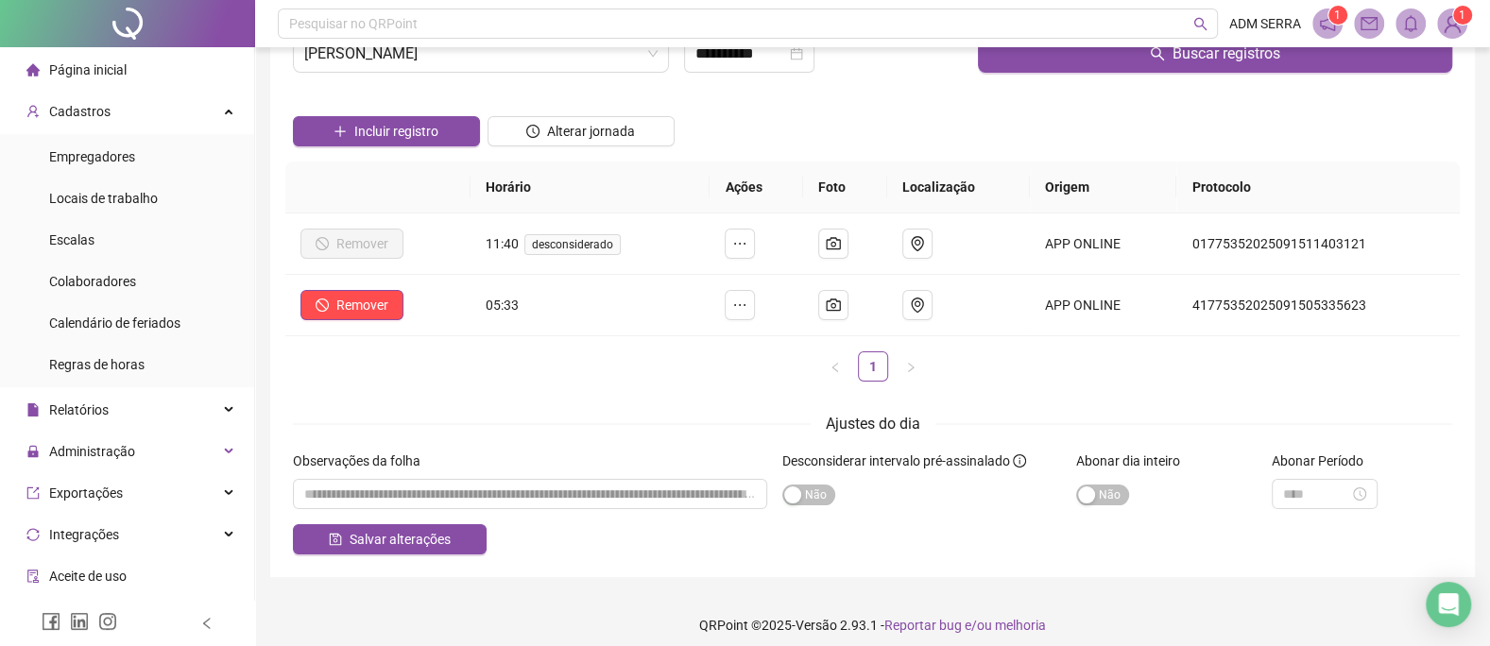
scroll to position [90, 0]
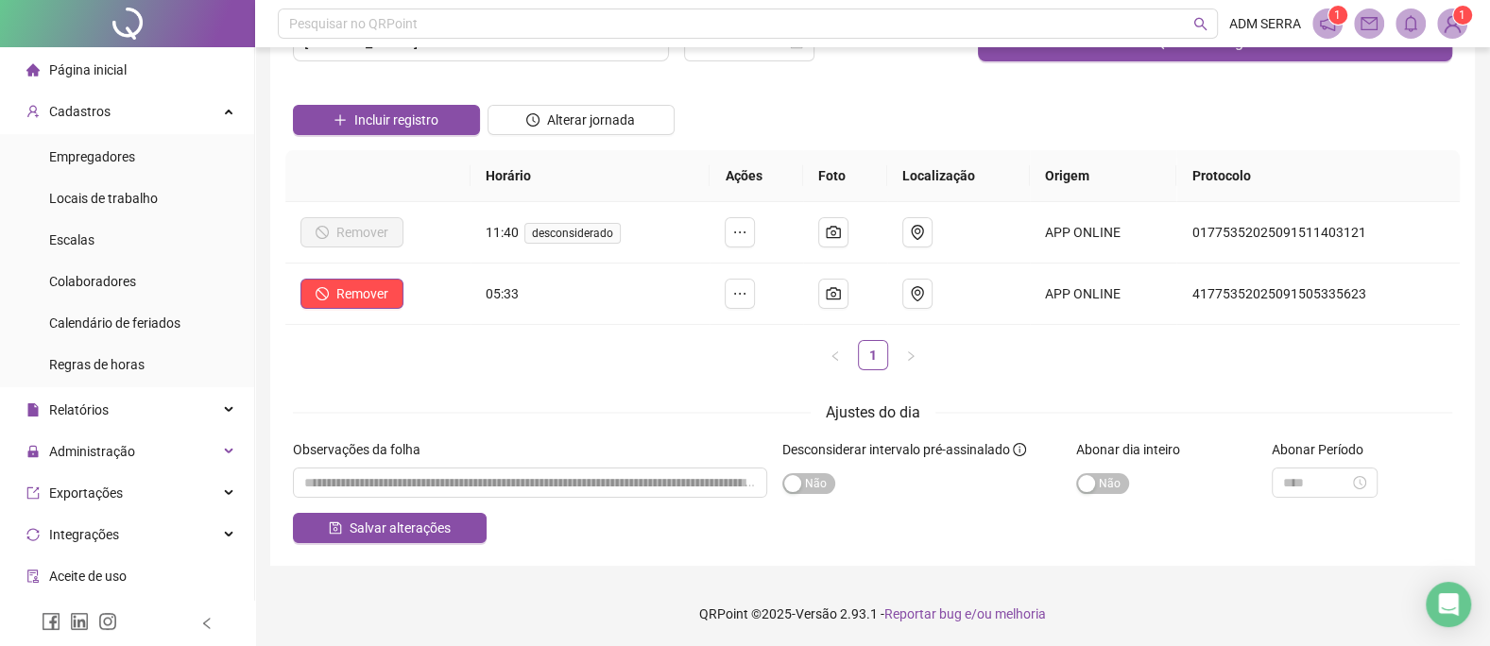
click at [437, 545] on div "**********" at bounding box center [872, 269] width 1204 height 593
click at [434, 527] on span "Salvar alterações" at bounding box center [399, 528] width 101 height 21
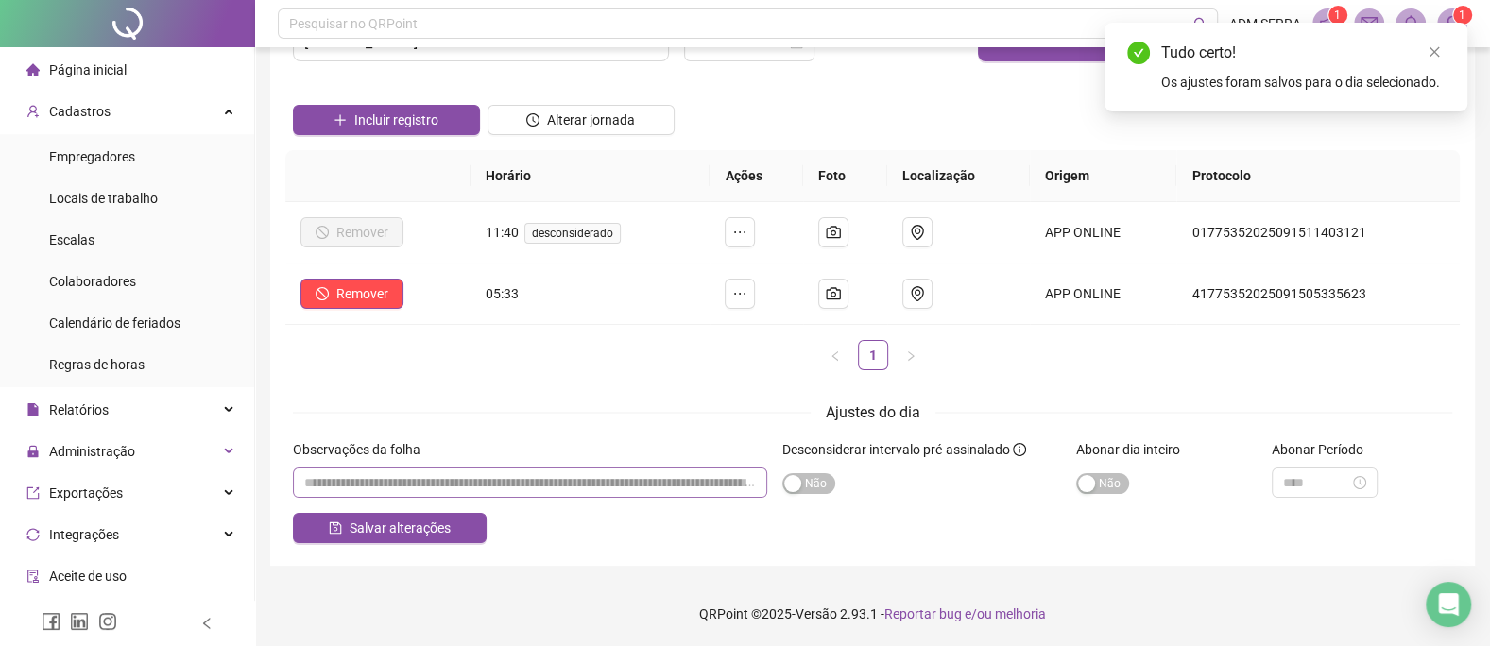
scroll to position [0, 0]
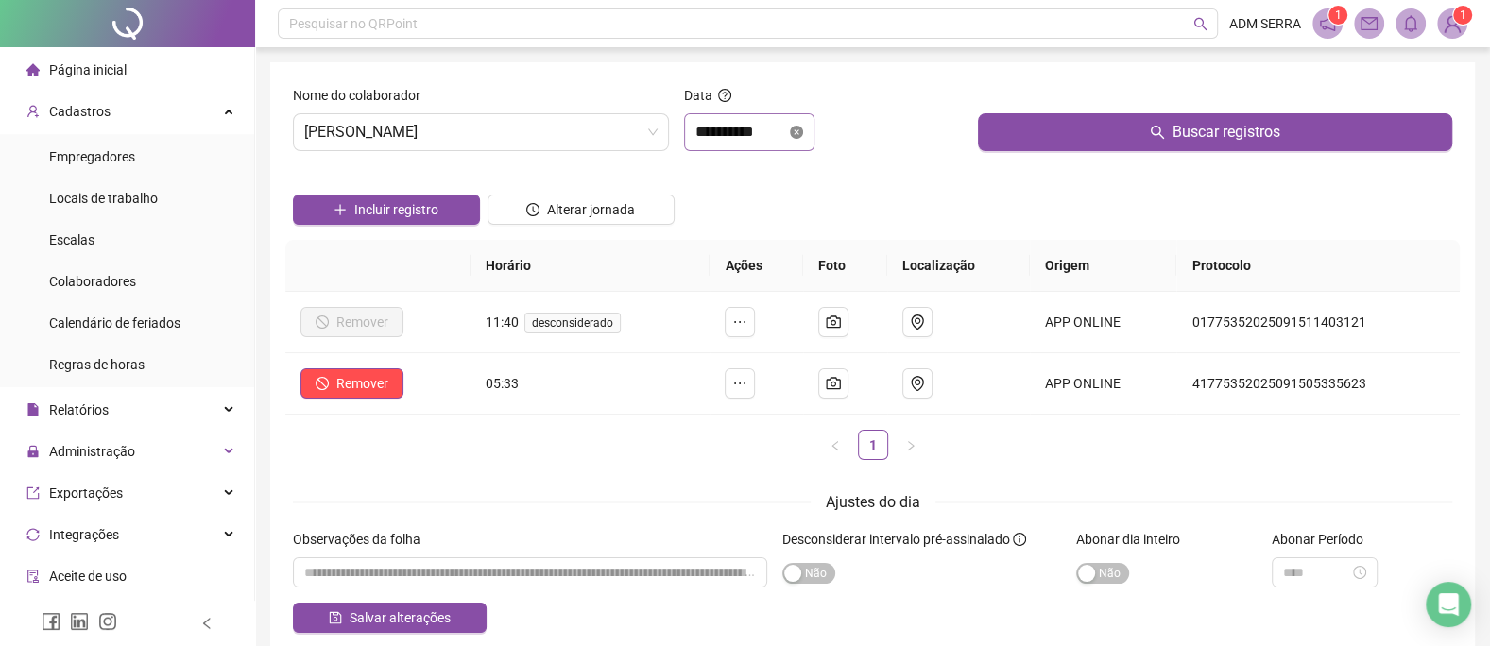
click at [803, 130] on icon "close-circle" at bounding box center [796, 132] width 13 height 13
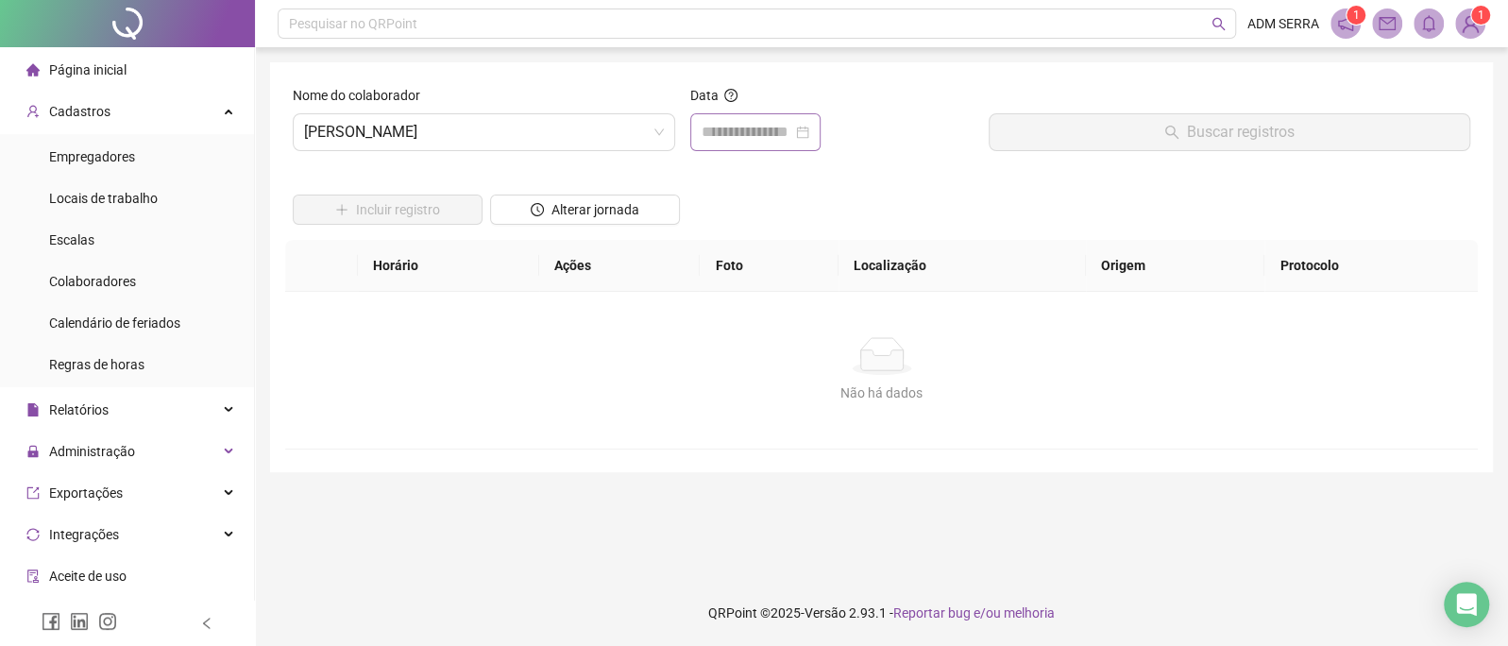
click at [697, 140] on div at bounding box center [755, 132] width 130 height 38
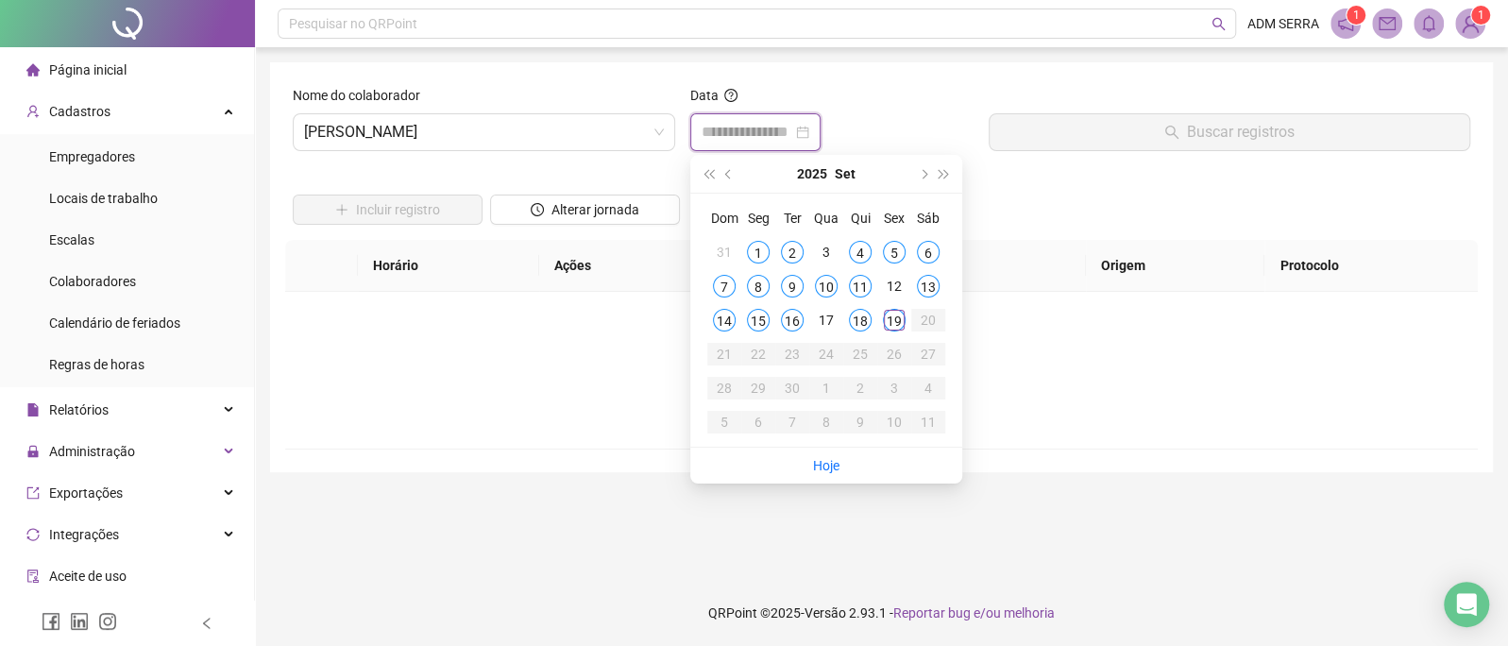
click at [719, 136] on input at bounding box center [747, 132] width 91 height 23
type input "**********"
click at [891, 321] on div "19" at bounding box center [894, 320] width 23 height 23
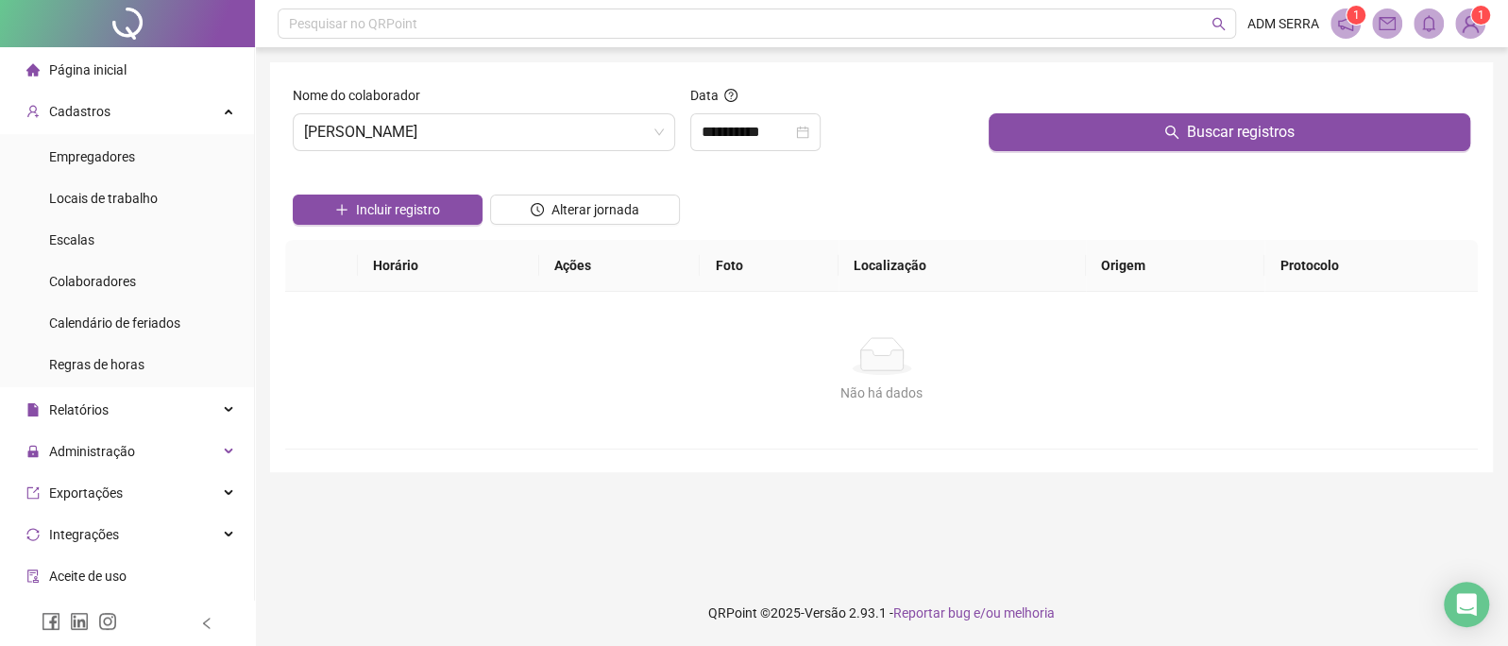
click at [1060, 152] on div "Buscar registros" at bounding box center [1229, 125] width 497 height 81
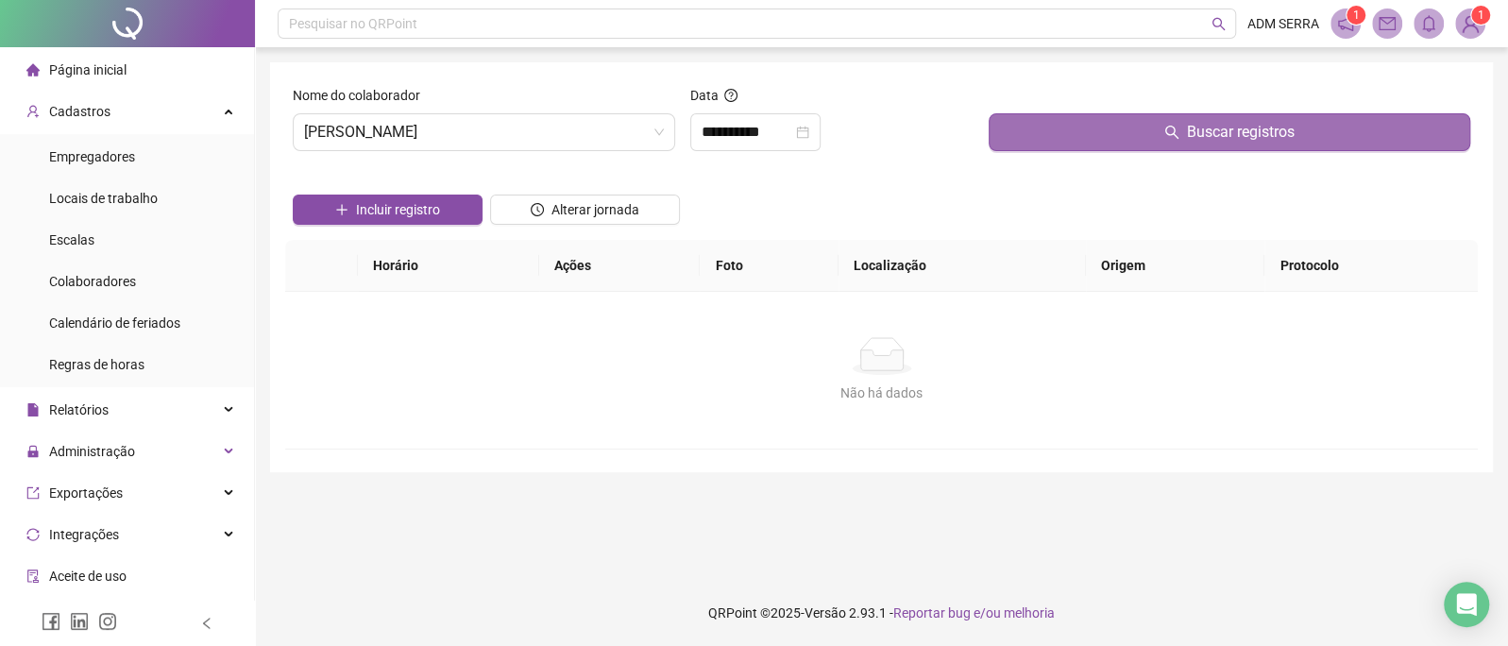
click at [1061, 140] on button "Buscar registros" at bounding box center [1230, 132] width 482 height 38
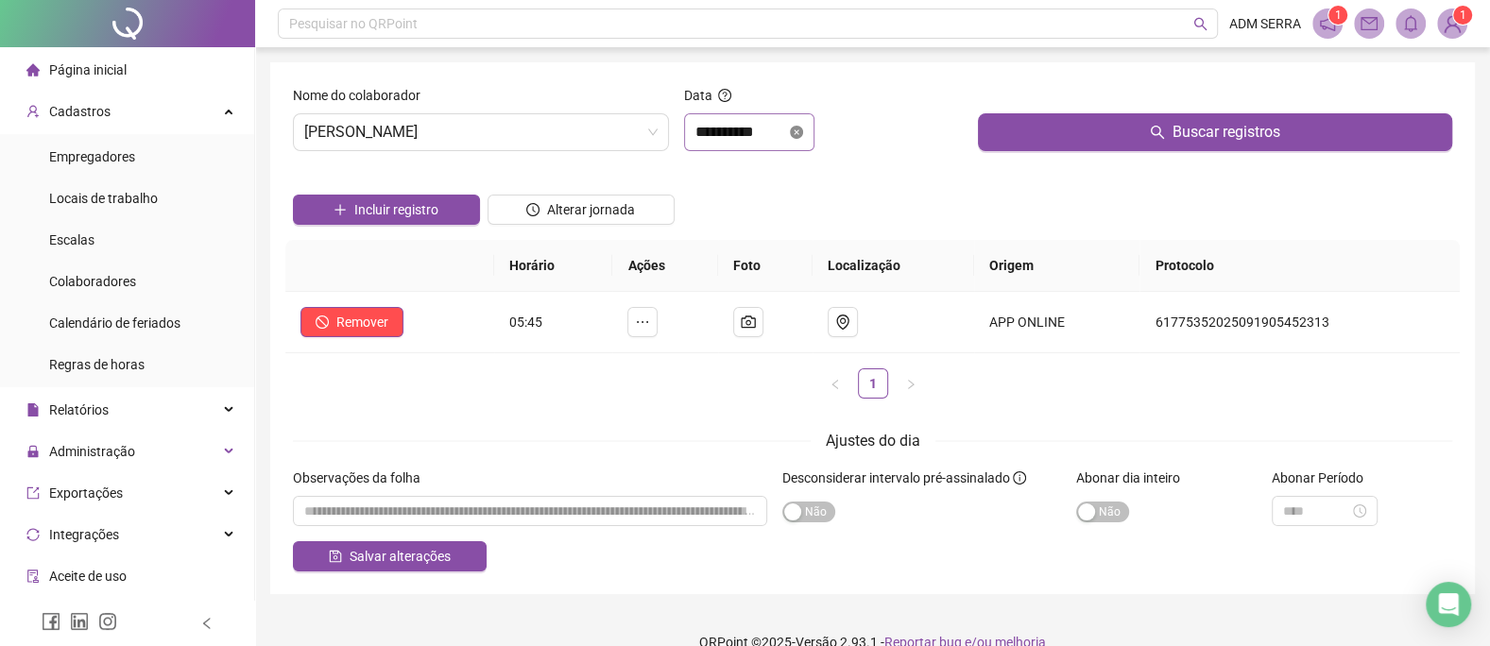
click at [803, 132] on icon "close-circle" at bounding box center [796, 132] width 13 height 13
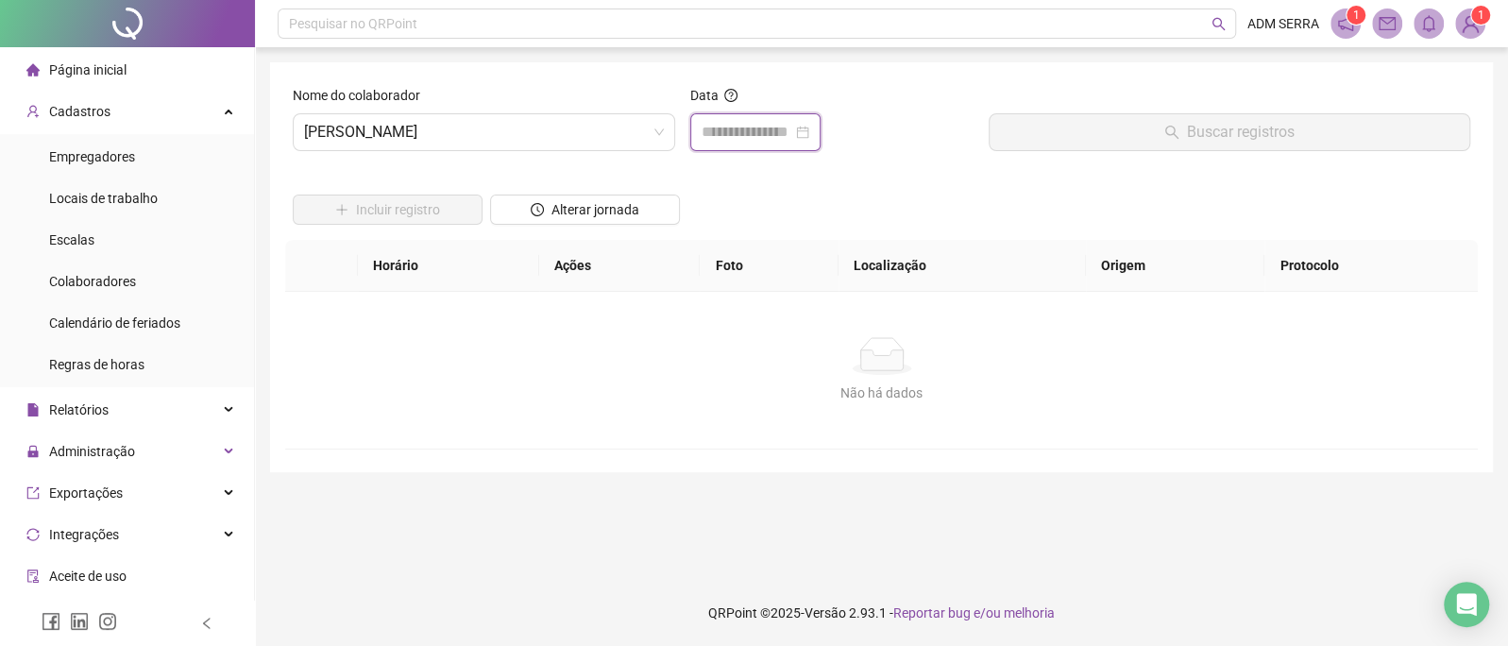
click at [774, 129] on input at bounding box center [747, 132] width 91 height 23
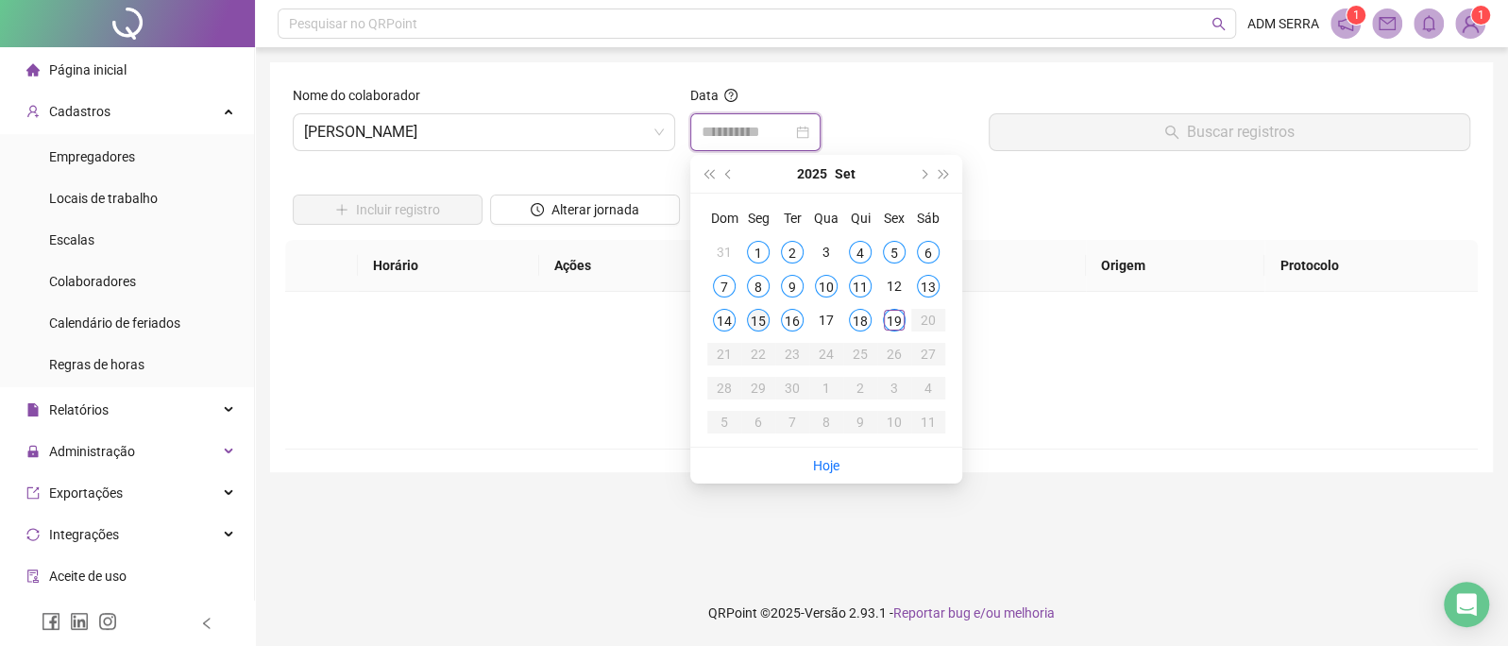
type input "**********"
click at [767, 311] on td "15" at bounding box center [758, 320] width 34 height 34
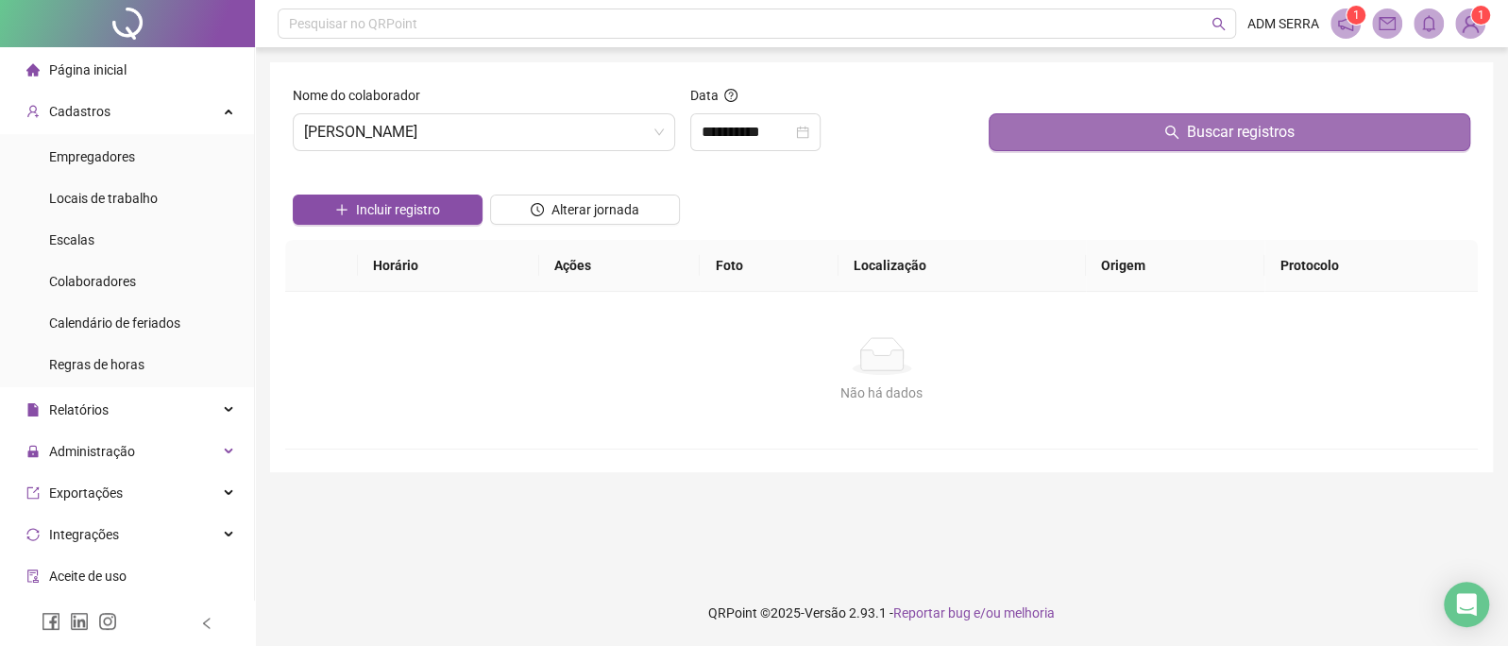
click at [1064, 128] on button "Buscar registros" at bounding box center [1230, 132] width 482 height 38
